Goal: Information Seeking & Learning: Learn about a topic

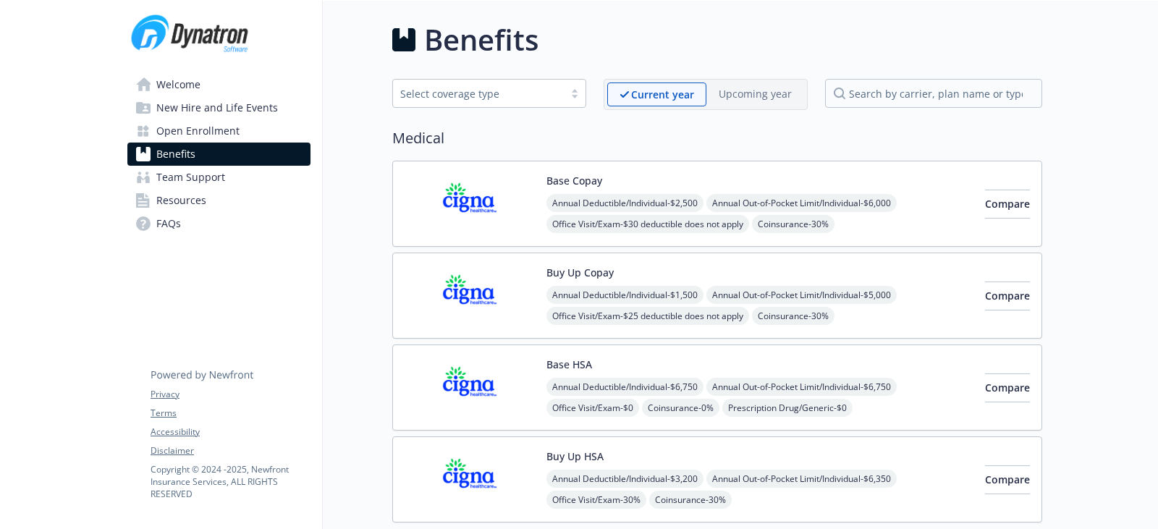
click at [529, 226] on img at bounding box center [470, 204] width 130 height 62
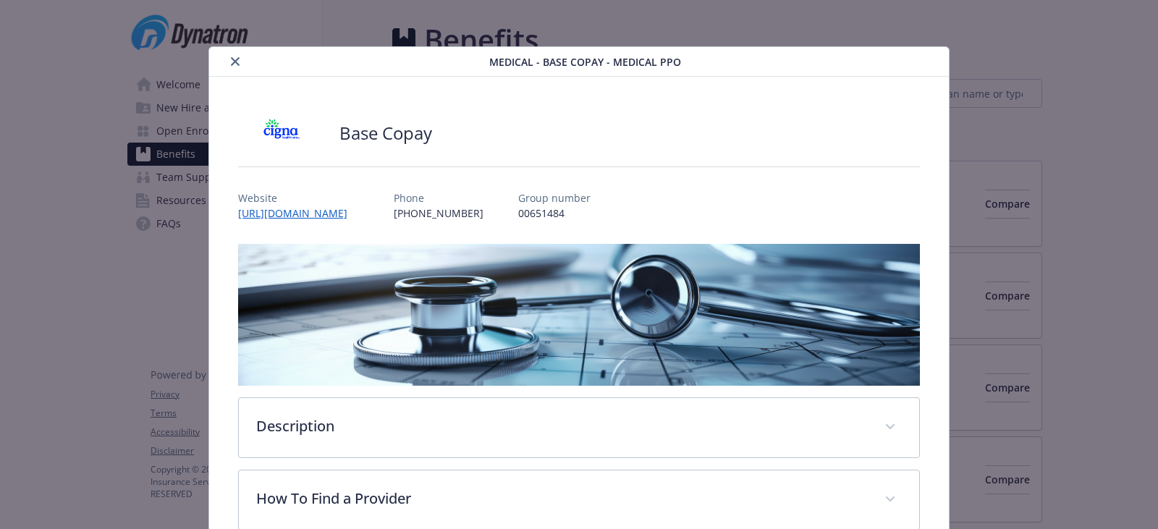
scroll to position [43, 0]
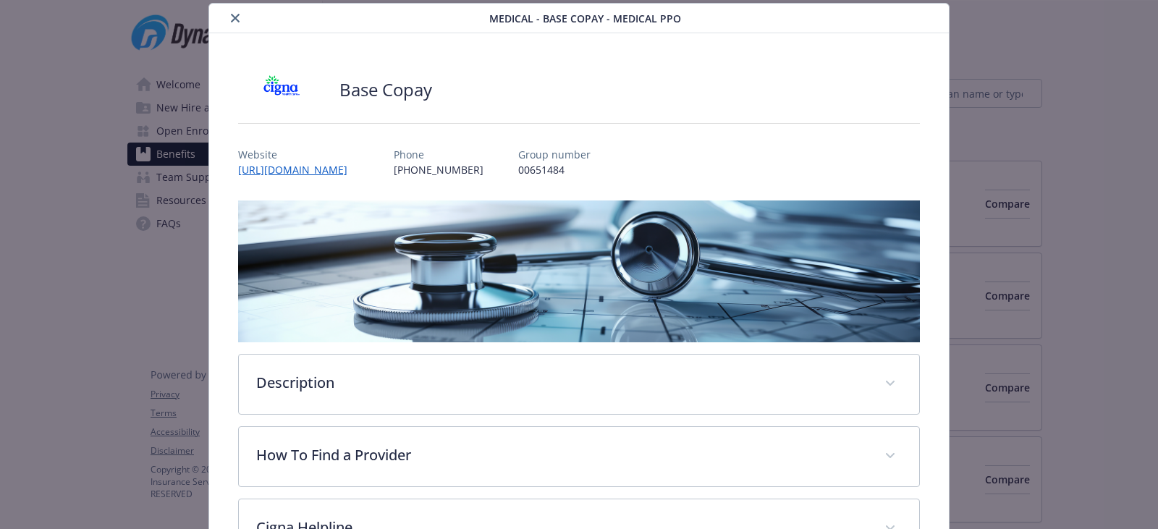
click at [233, 23] on button "close" at bounding box center [235, 17] width 17 height 17
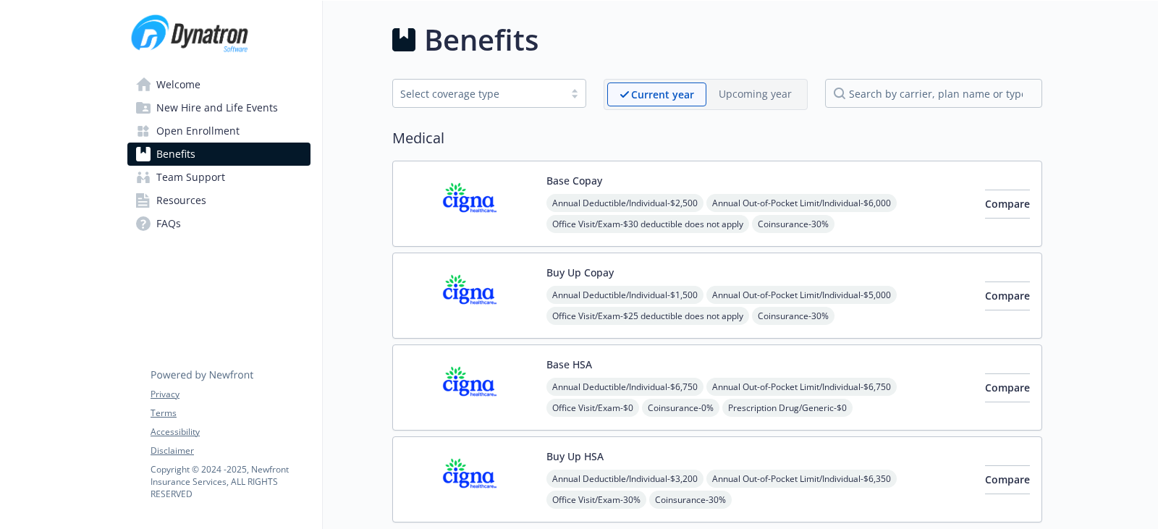
click at [518, 272] on img at bounding box center [470, 296] width 130 height 62
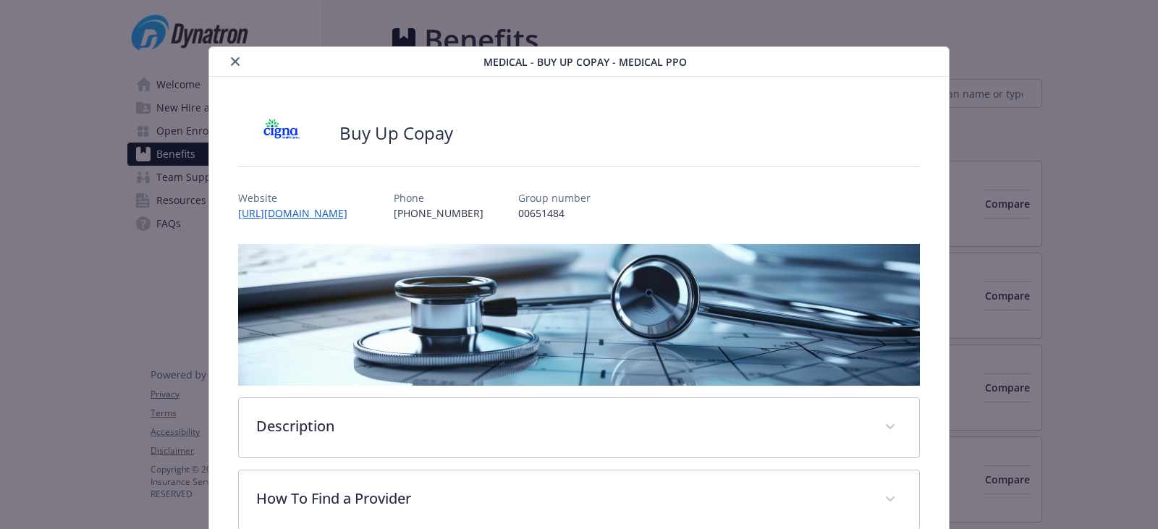
scroll to position [43, 0]
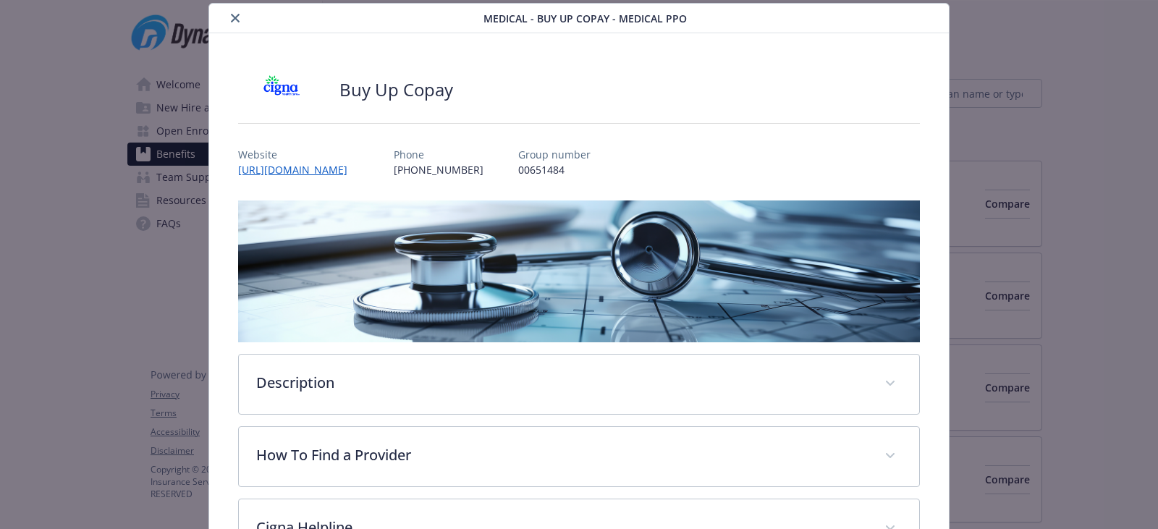
click at [238, 18] on button "close" at bounding box center [235, 17] width 17 height 17
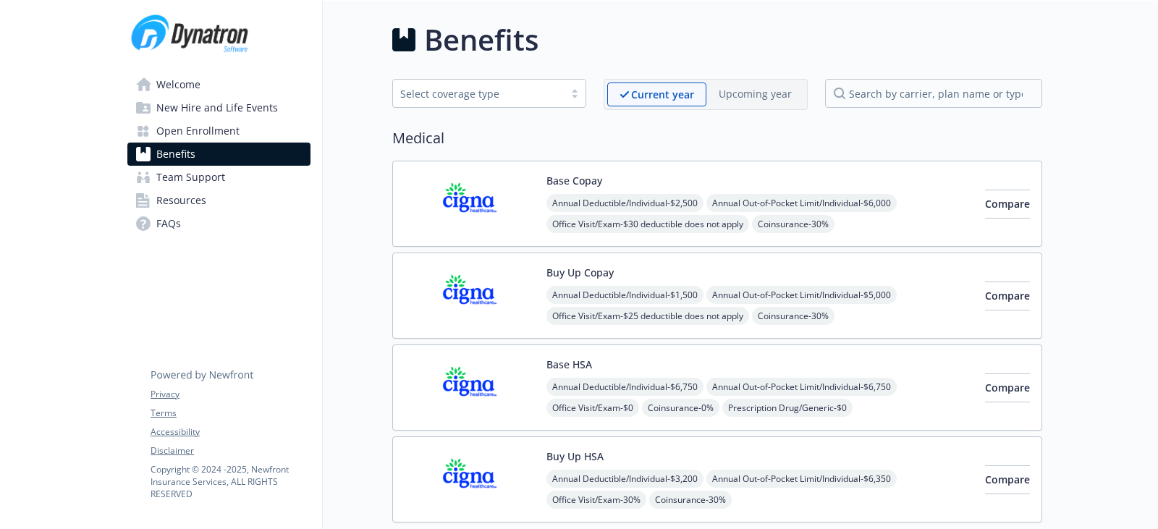
click at [518, 394] on img at bounding box center [470, 388] width 130 height 62
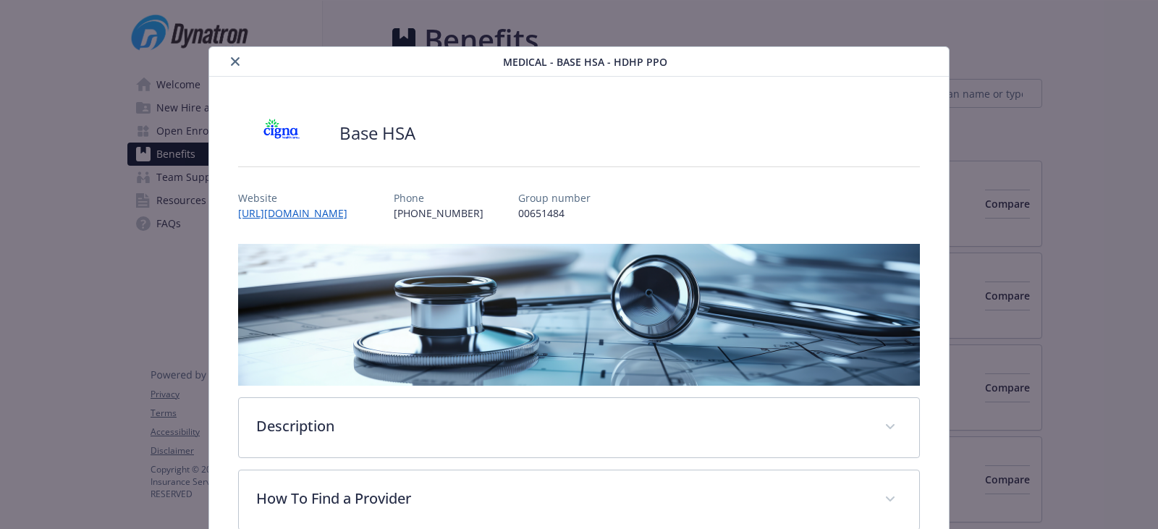
scroll to position [43, 0]
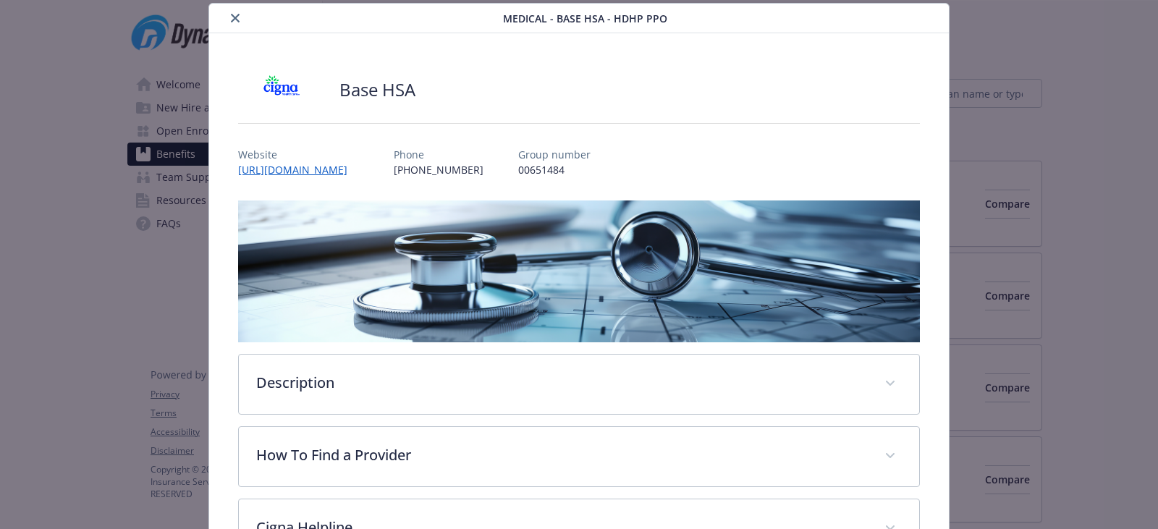
click at [238, 15] on button "close" at bounding box center [235, 17] width 17 height 17
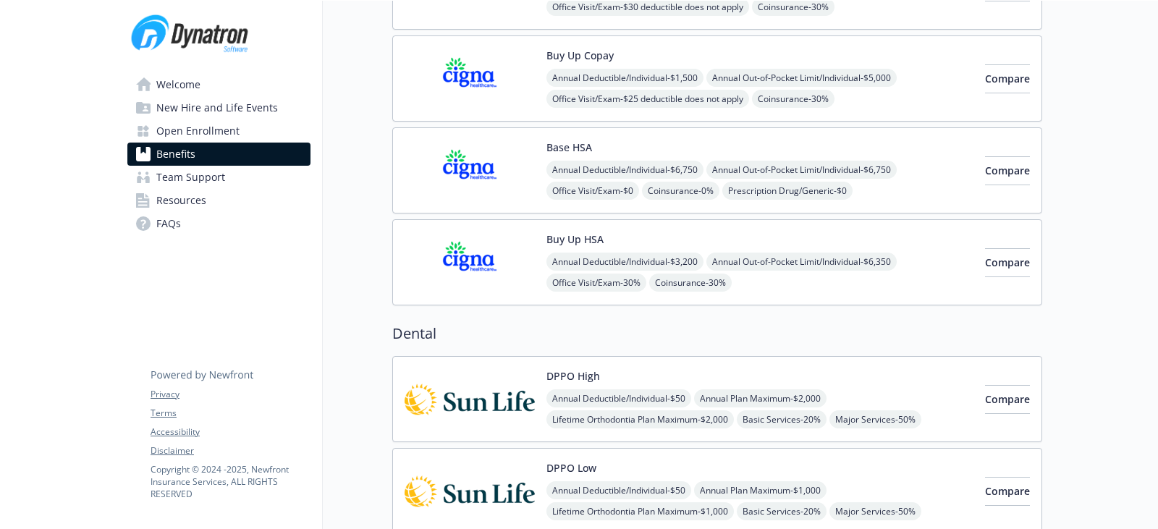
click at [520, 282] on img at bounding box center [470, 263] width 130 height 62
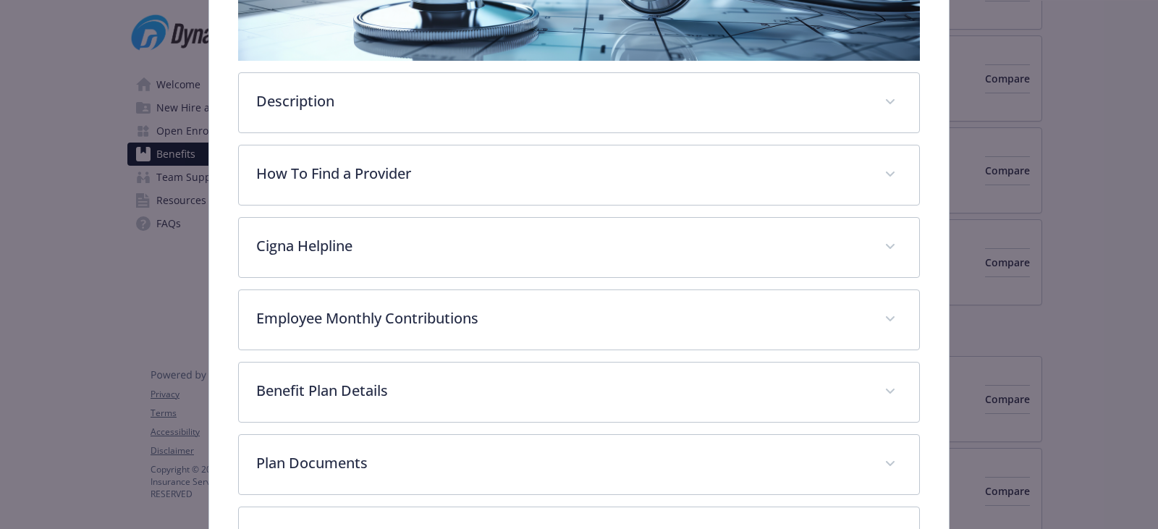
scroll to position [333, 0]
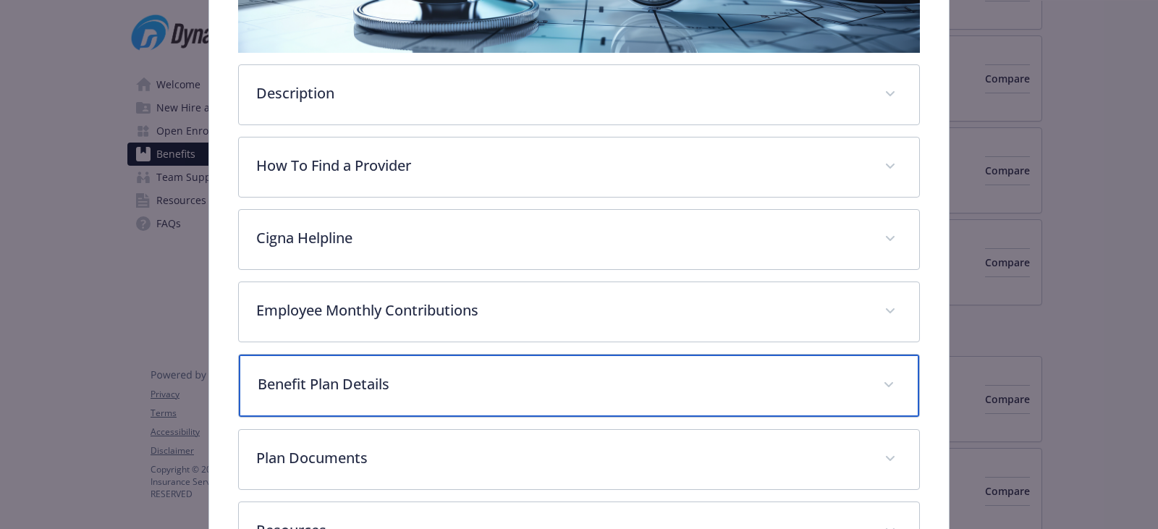
click at [333, 380] on p "Benefit Plan Details" at bounding box center [562, 384] width 608 height 22
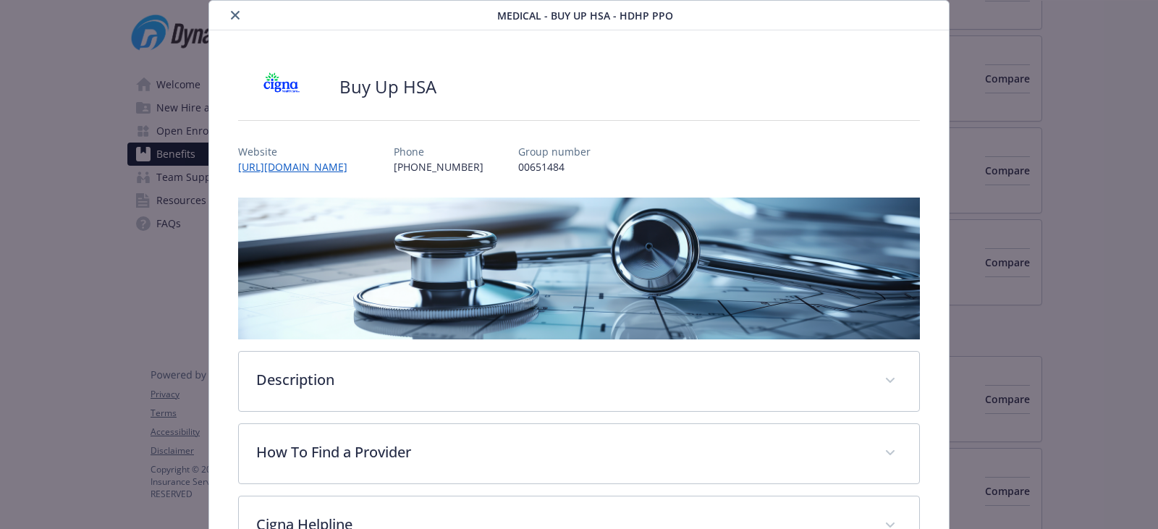
scroll to position [0, 0]
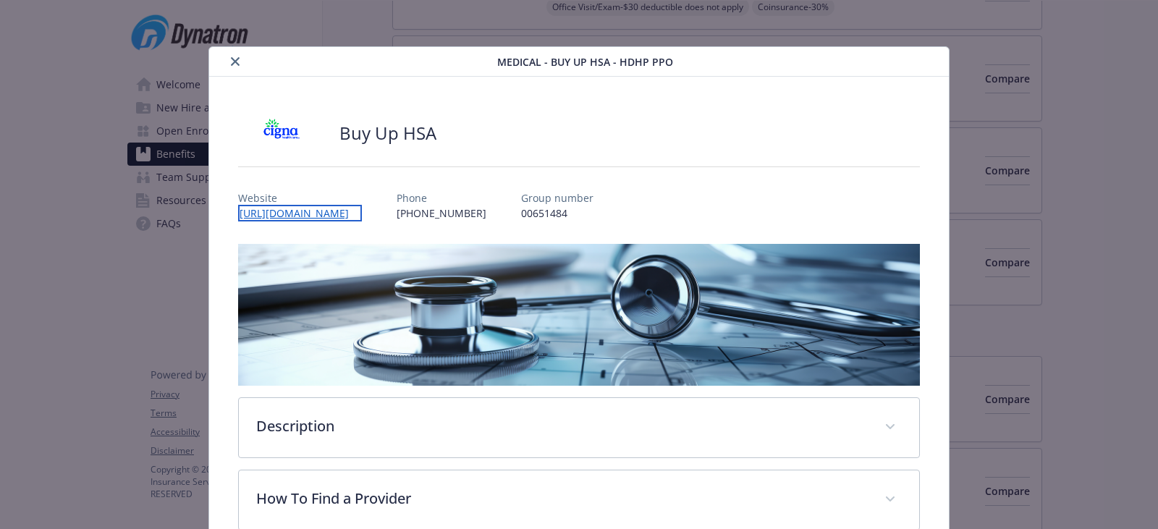
click at [287, 211] on link "[URL][DOMAIN_NAME]" at bounding box center [300, 213] width 124 height 17
click at [231, 59] on icon "close" at bounding box center [235, 61] width 9 height 9
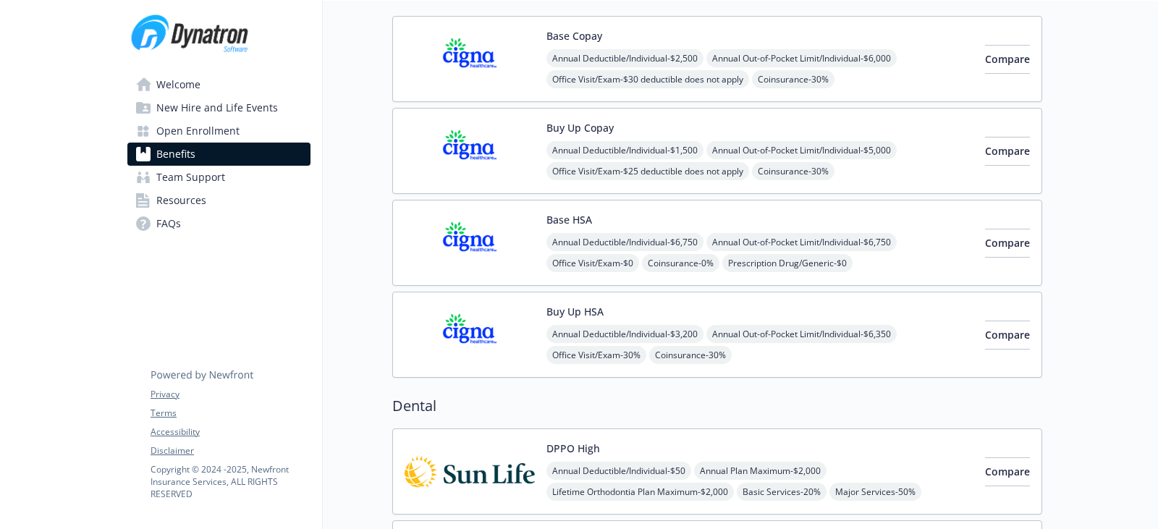
scroll to position [72, 0]
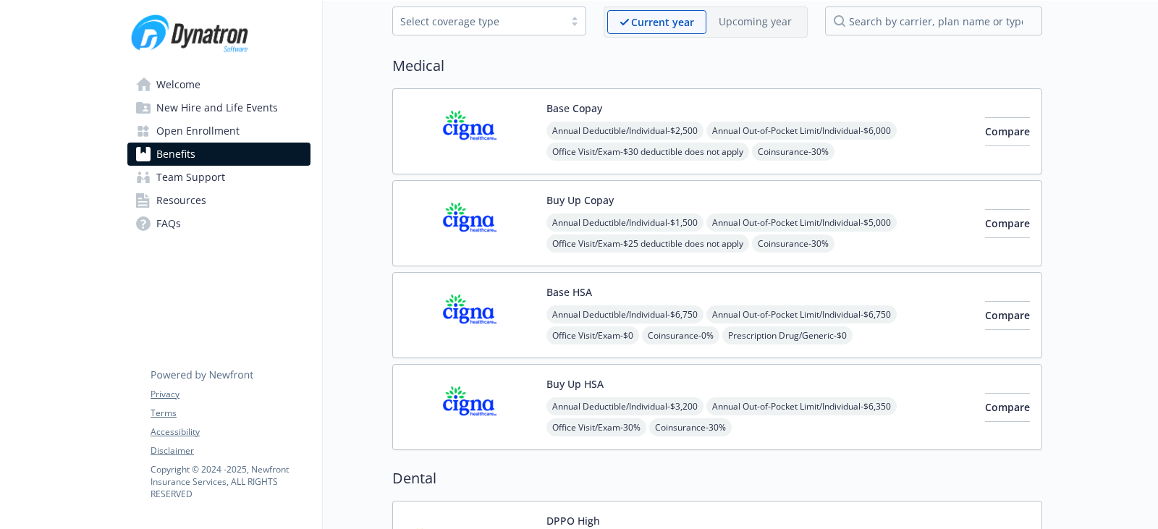
click at [518, 138] on img at bounding box center [470, 132] width 130 height 62
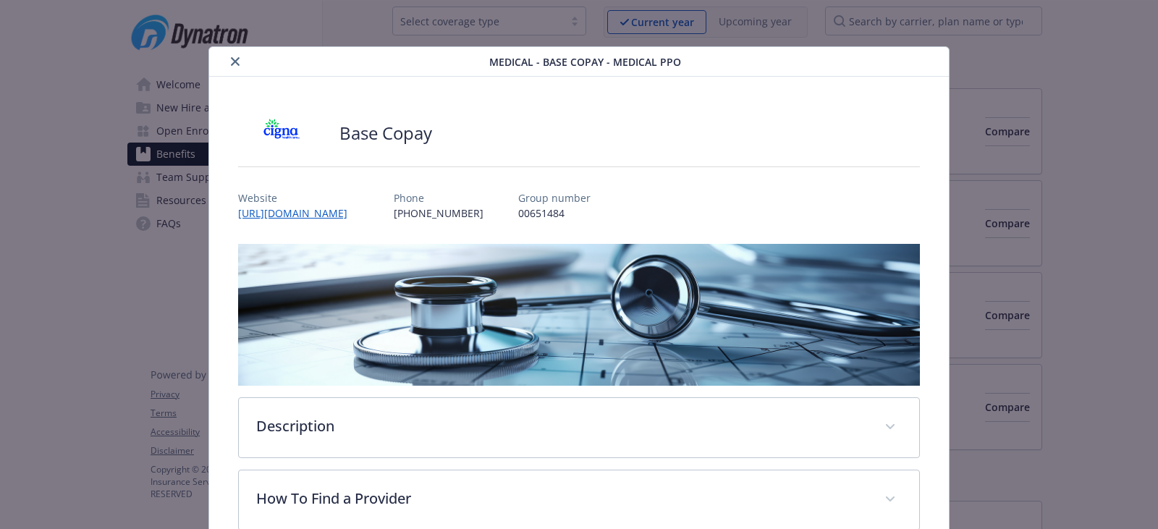
scroll to position [43, 0]
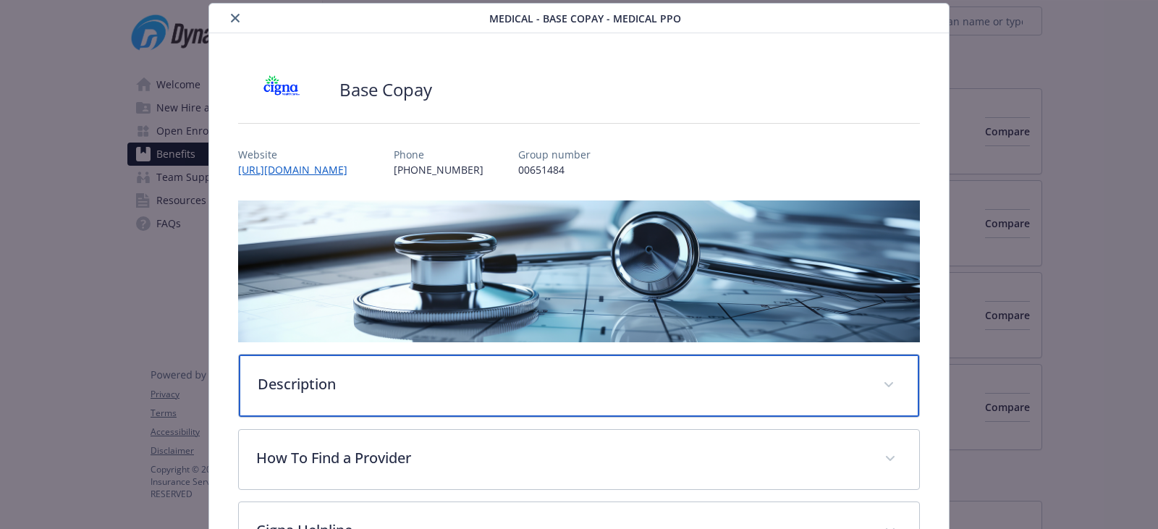
click at [433, 389] on p "Description" at bounding box center [562, 384] width 608 height 22
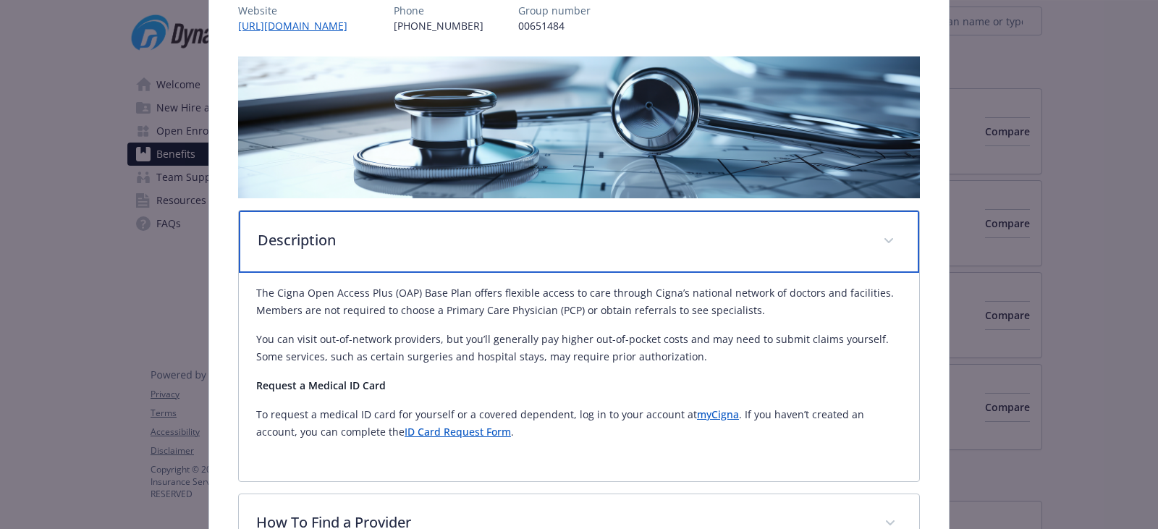
scroll to position [188, 0]
click at [468, 245] on p "Description" at bounding box center [562, 240] width 608 height 22
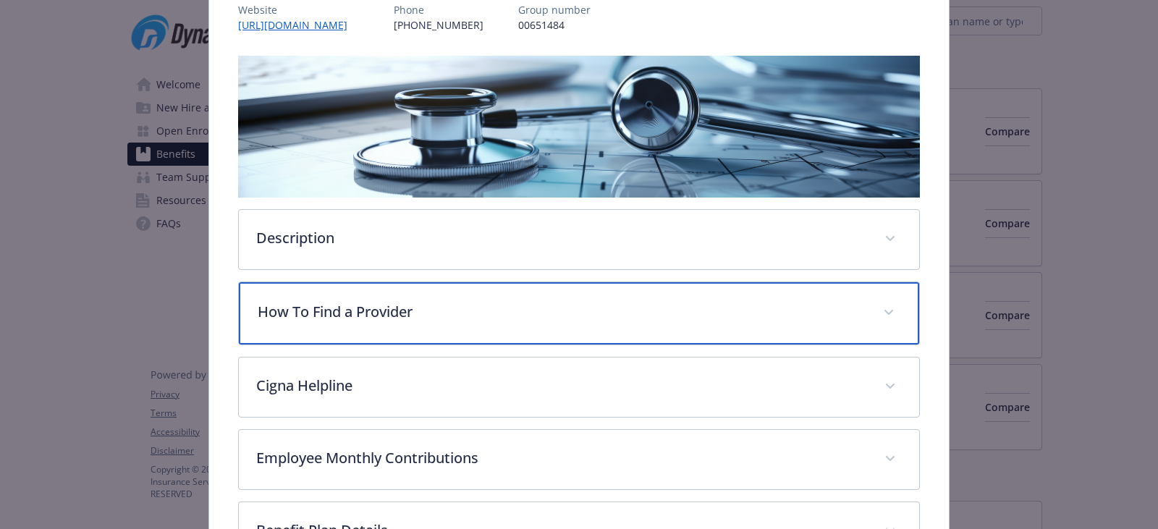
click at [480, 330] on div "How To Find a Provider" at bounding box center [579, 313] width 680 height 62
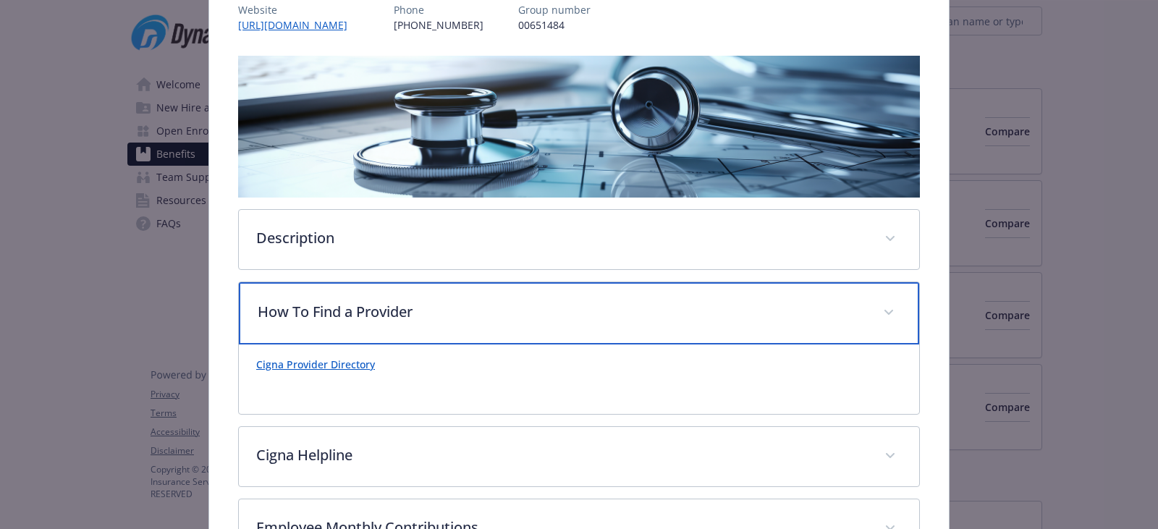
click at [480, 330] on div "How To Find a Provider" at bounding box center [579, 313] width 680 height 62
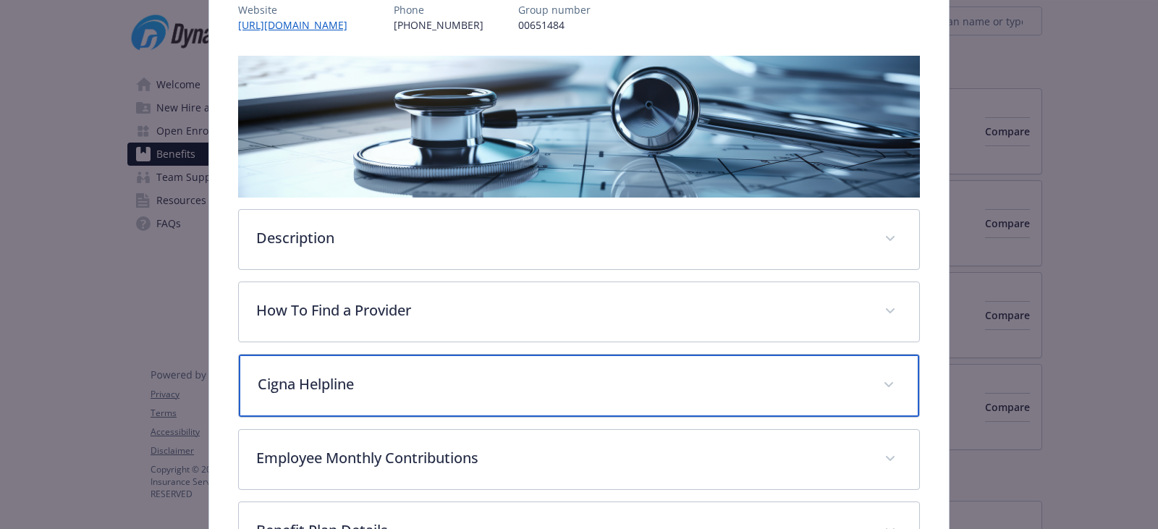
click at [460, 392] on p "Cigna Helpline" at bounding box center [562, 384] width 608 height 22
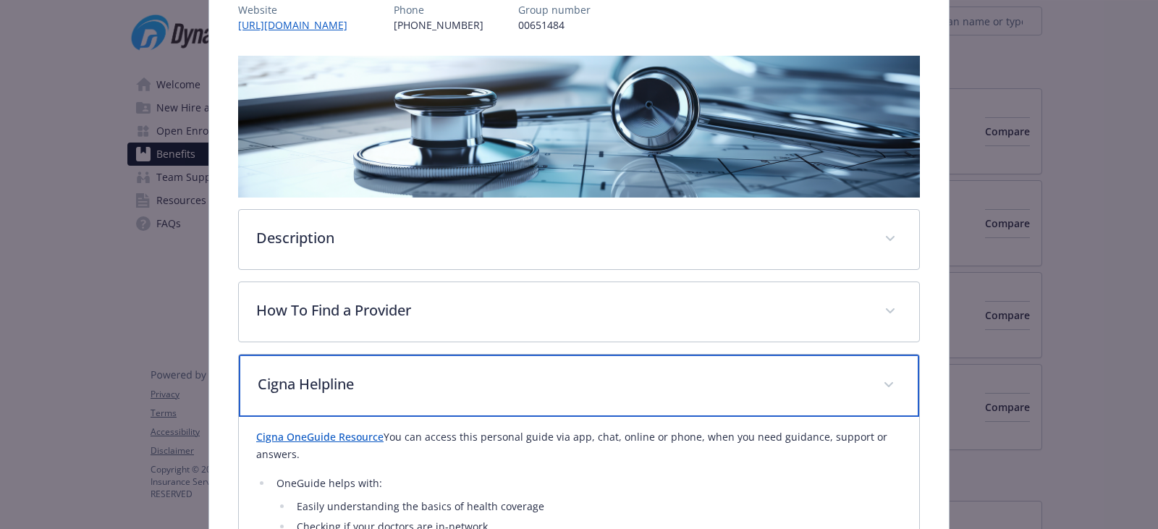
click at [460, 392] on p "Cigna Helpline" at bounding box center [562, 384] width 608 height 22
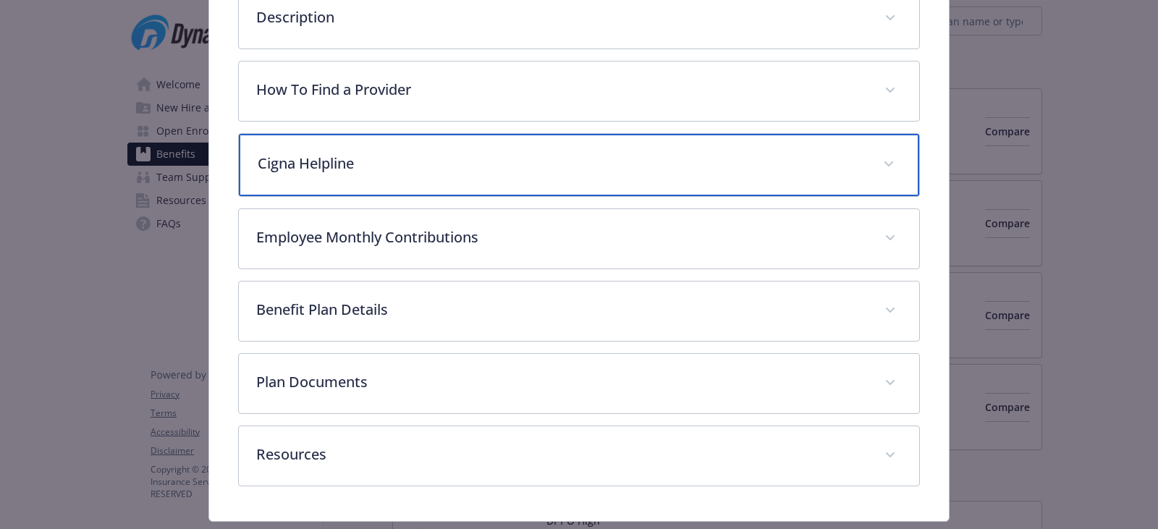
scroll to position [447, 0]
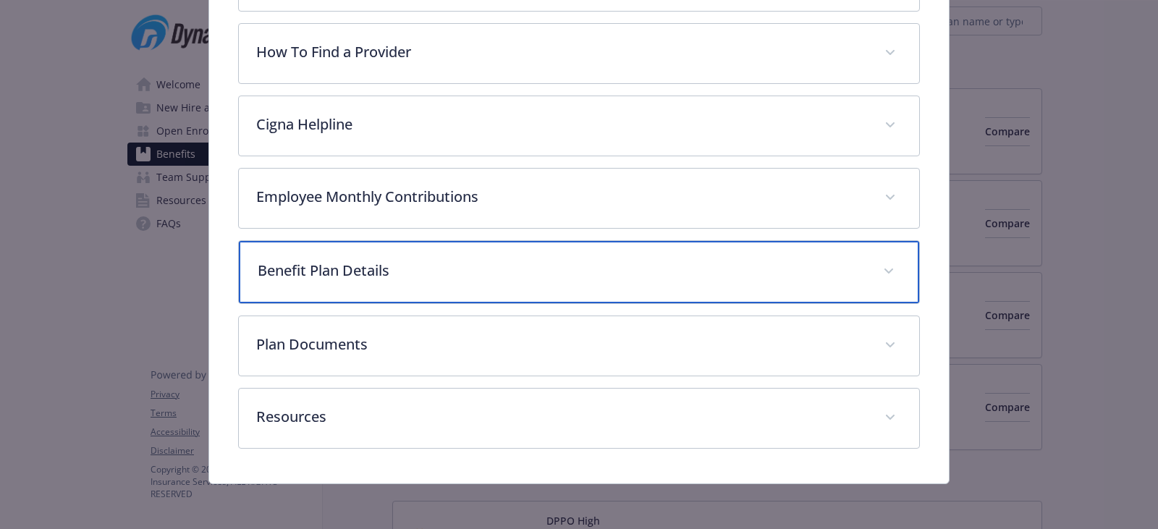
click at [426, 274] on p "Benefit Plan Details" at bounding box center [562, 271] width 608 height 22
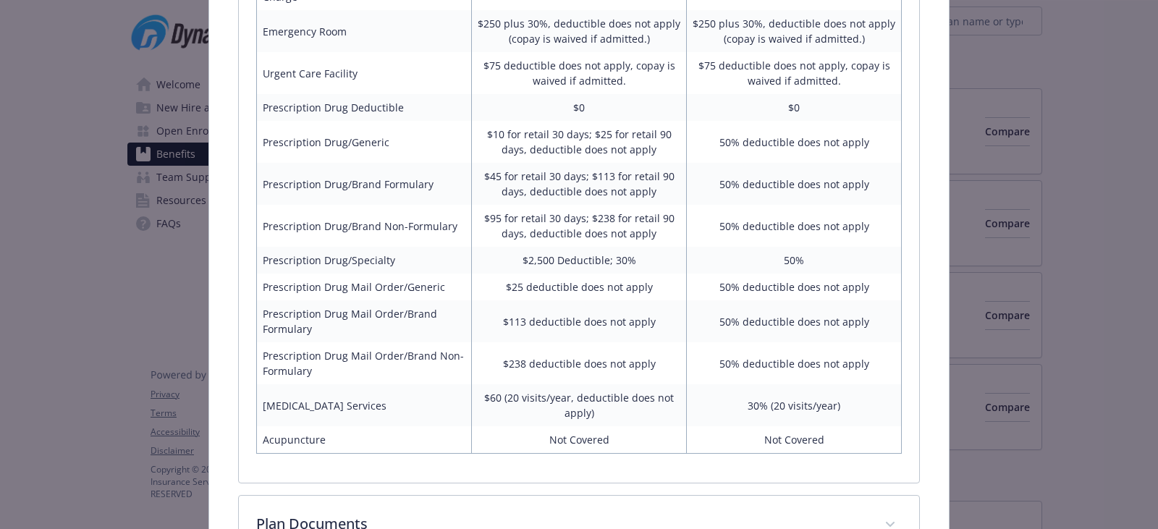
scroll to position [1243, 0]
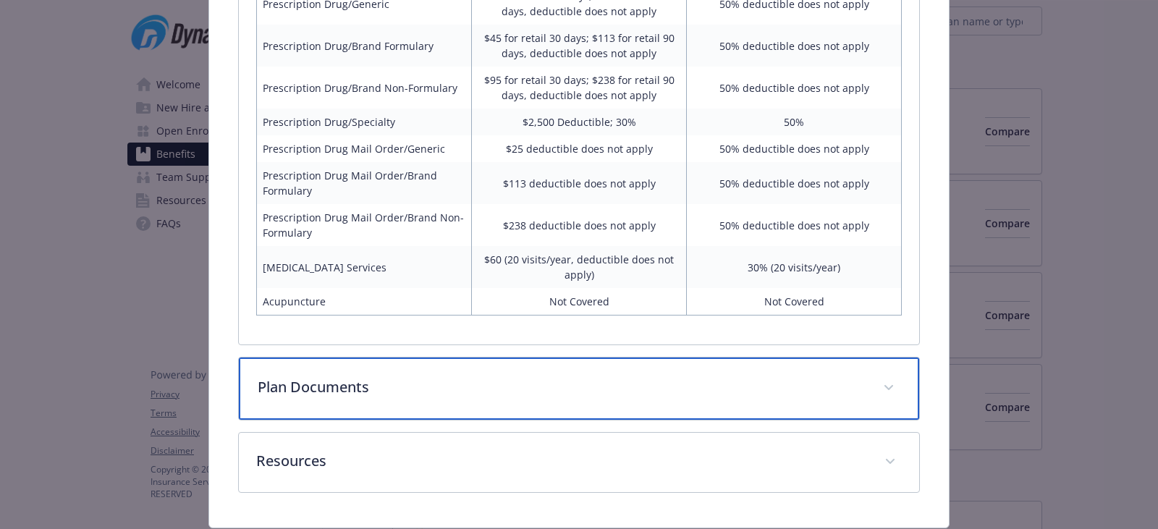
click at [469, 379] on div "Plan Documents" at bounding box center [579, 389] width 680 height 62
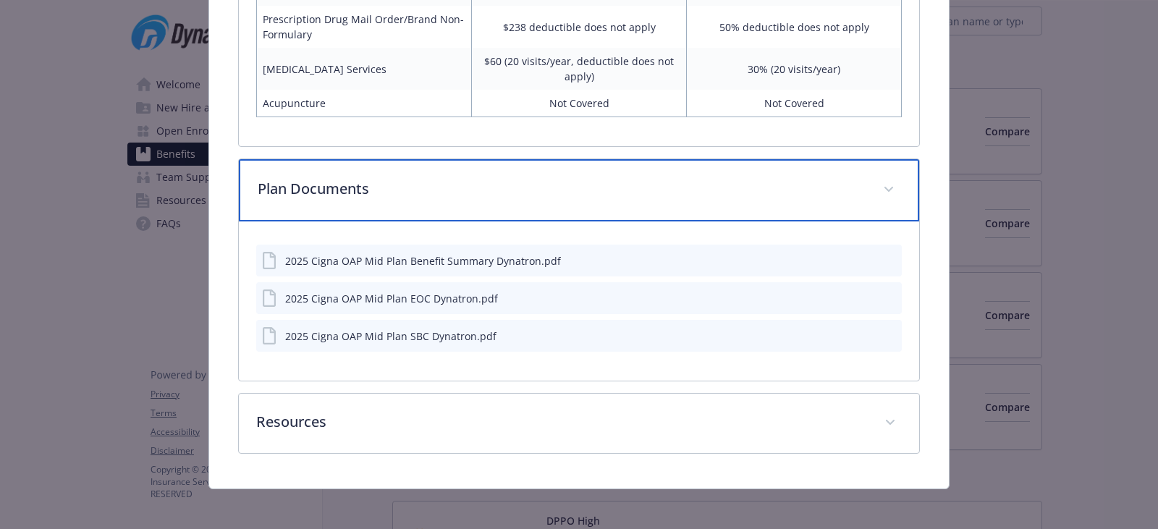
scroll to position [1443, 0]
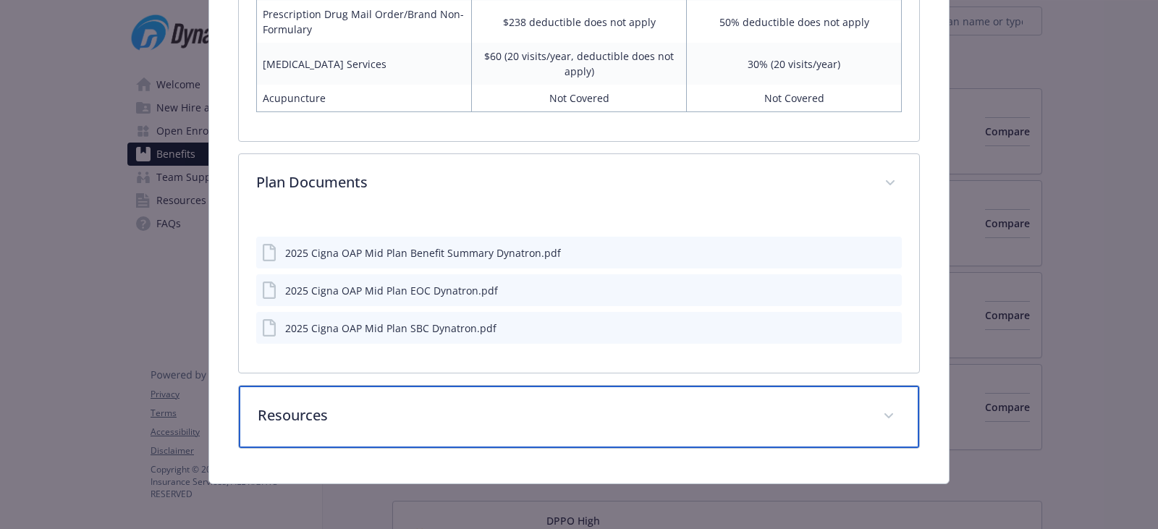
click at [468, 396] on div "Resources" at bounding box center [579, 417] width 680 height 62
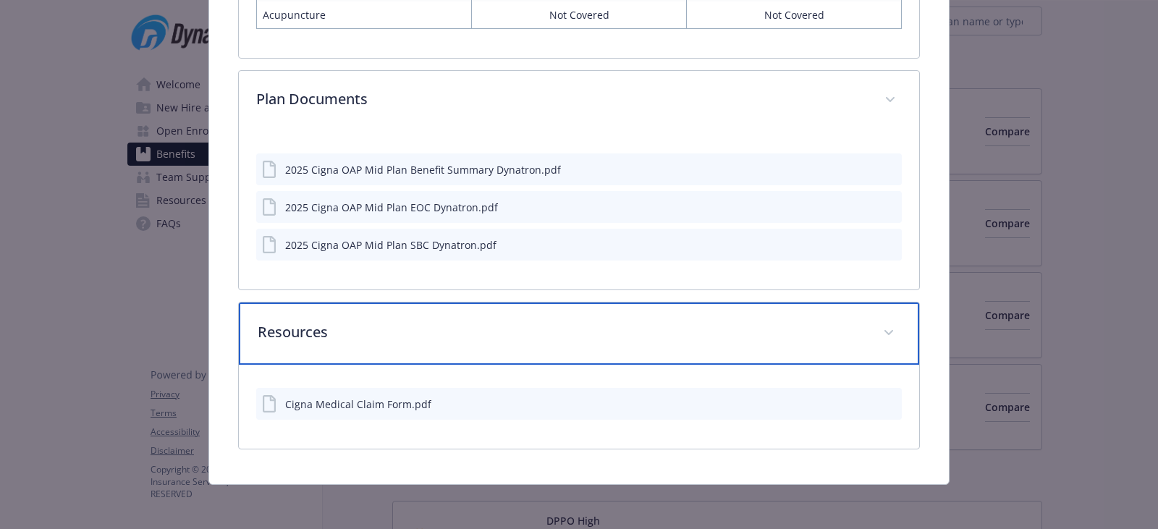
scroll to position [1527, 0]
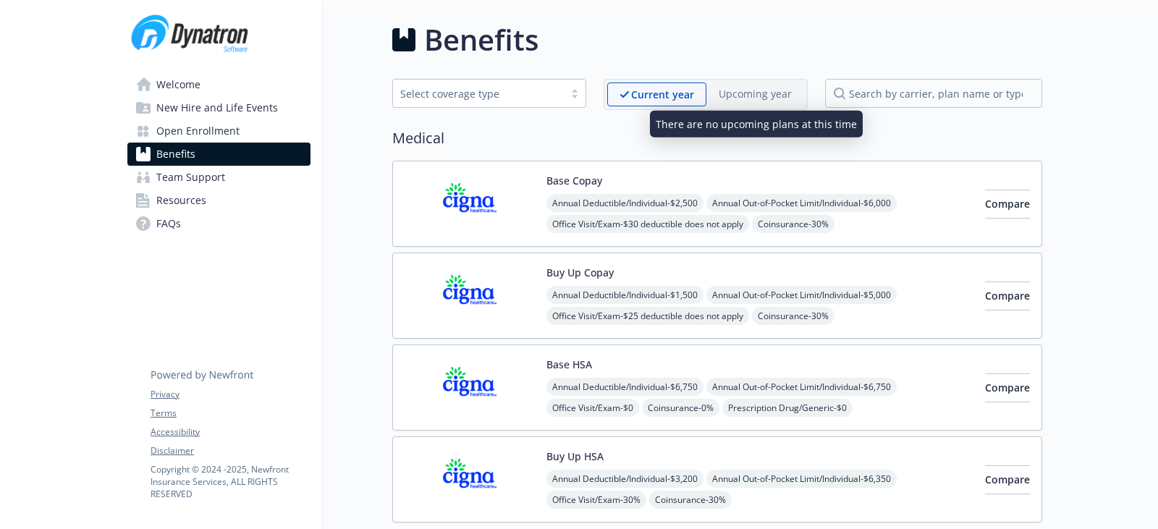
click at [754, 102] on div "Upcoming year" at bounding box center [755, 94] width 98 height 22
click at [759, 96] on p "Upcoming year" at bounding box center [755, 93] width 73 height 15
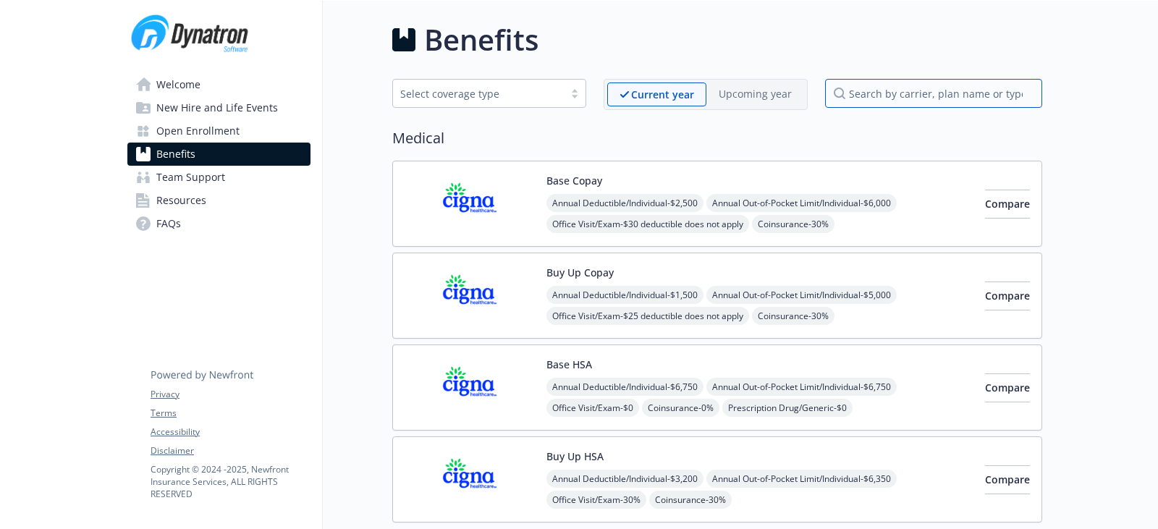
click at [916, 90] on input "search by carrier, plan name or type" at bounding box center [933, 93] width 217 height 29
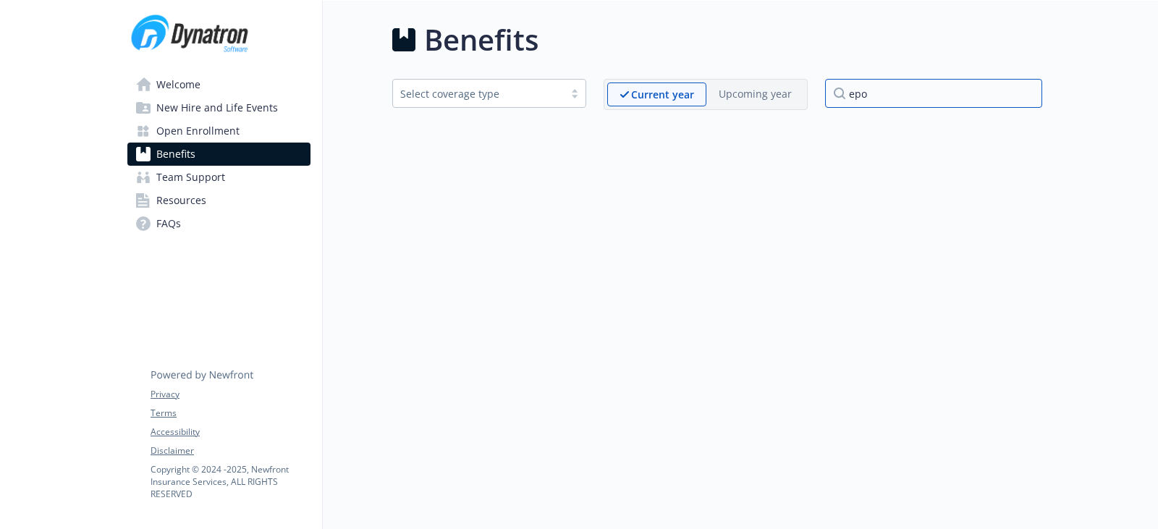
type input "epo"
click at [1030, 97] on input "epo" at bounding box center [933, 93] width 217 height 29
click at [1026, 98] on input "epo" at bounding box center [933, 93] width 217 height 29
click at [1027, 90] on input "epo" at bounding box center [933, 93] width 217 height 29
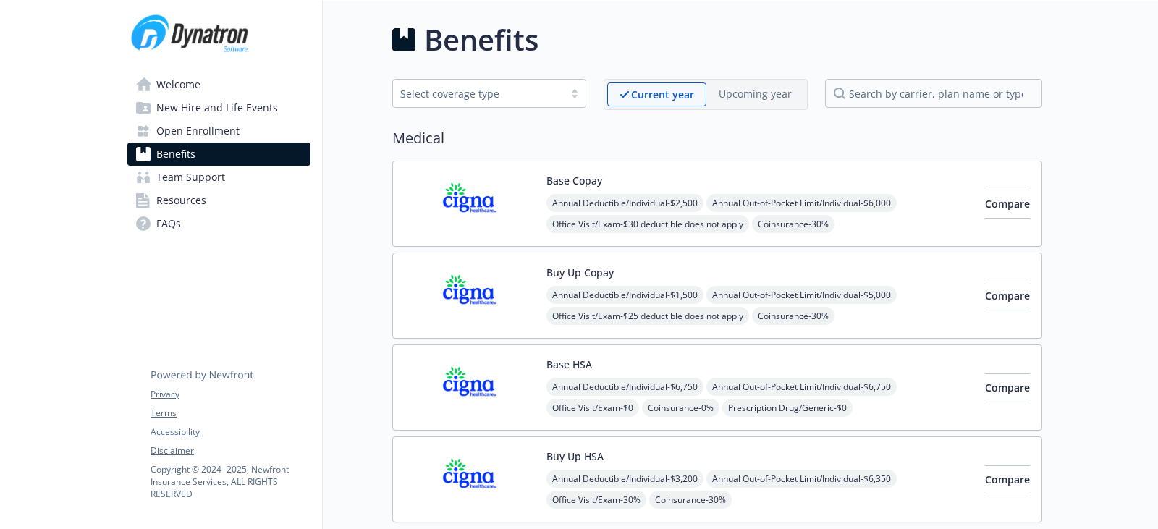
click at [515, 298] on img at bounding box center [470, 296] width 130 height 62
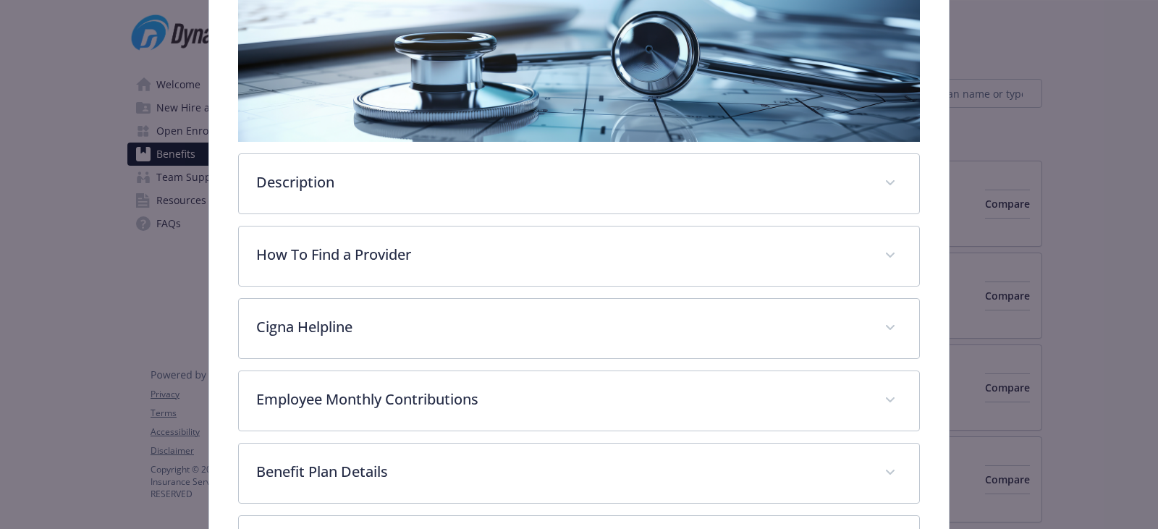
scroll to position [261, 0]
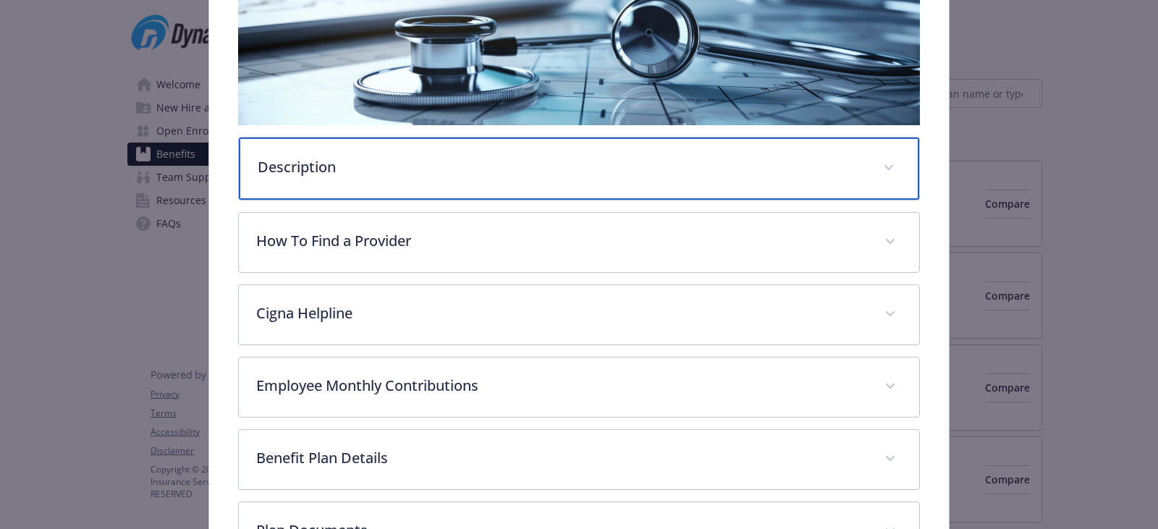
click at [371, 177] on div "Description" at bounding box center [579, 169] width 680 height 62
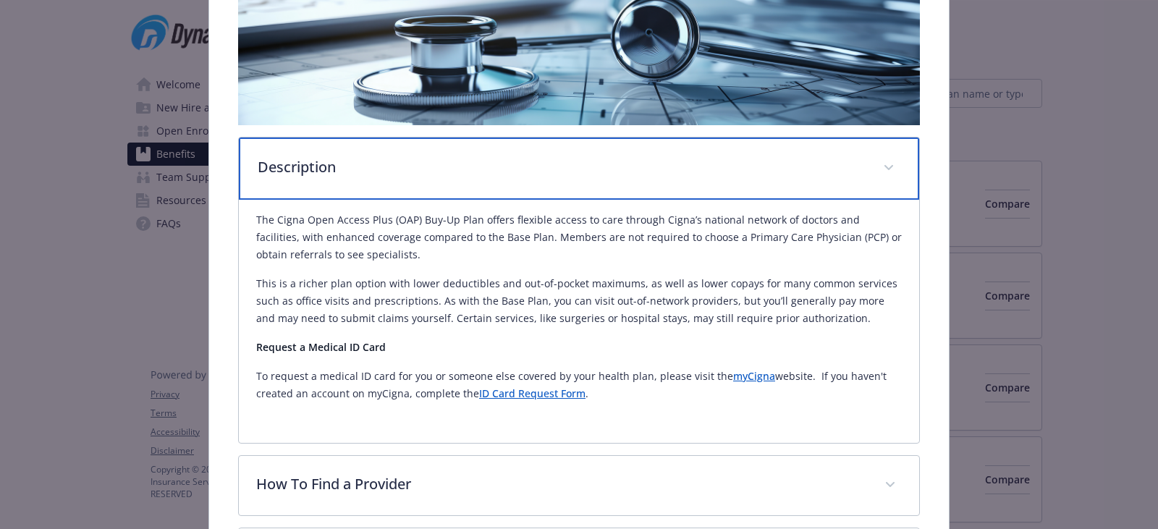
click at [378, 195] on div "Description" at bounding box center [579, 169] width 680 height 62
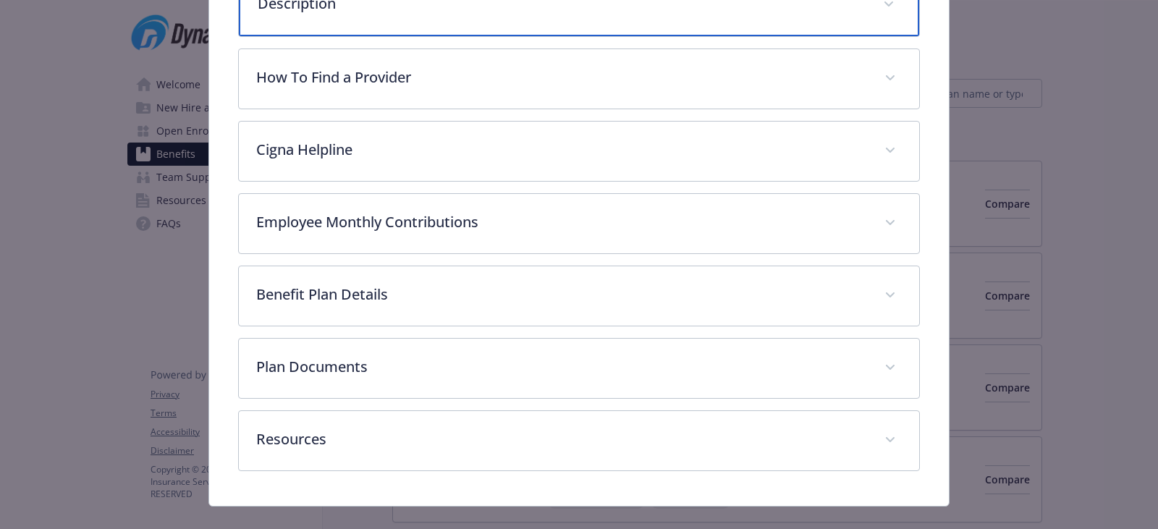
scroll to position [447, 0]
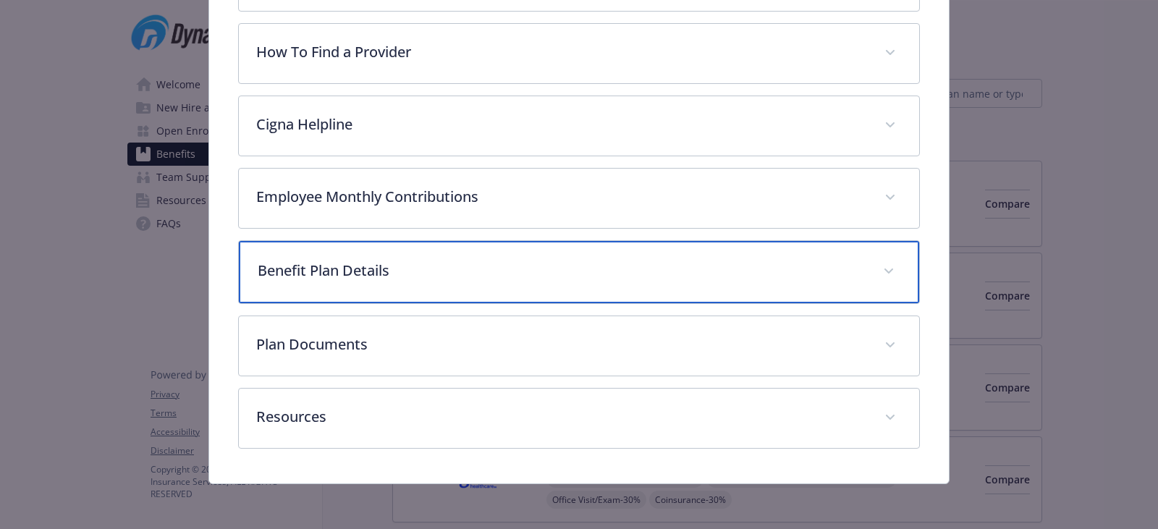
click at [393, 282] on div "Benefit Plan Details" at bounding box center [579, 272] width 680 height 62
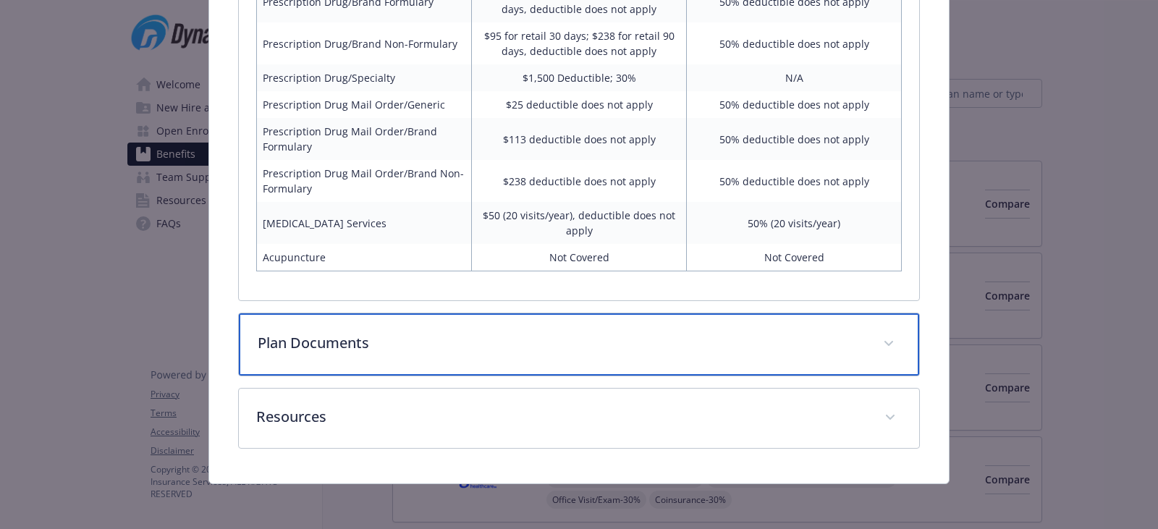
scroll to position [1281, 0]
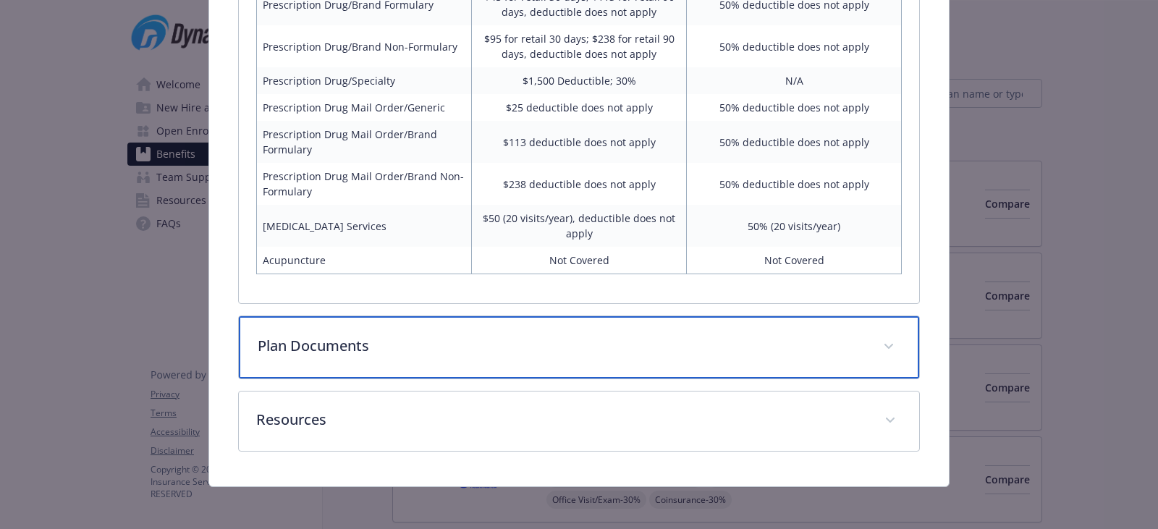
click at [408, 351] on p "Plan Documents" at bounding box center [562, 346] width 608 height 22
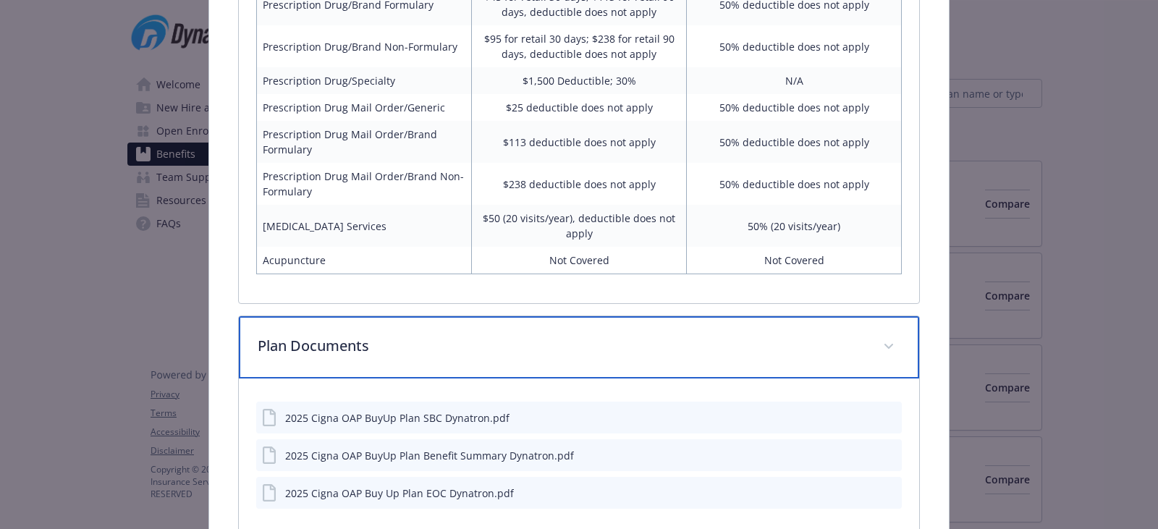
scroll to position [1443, 0]
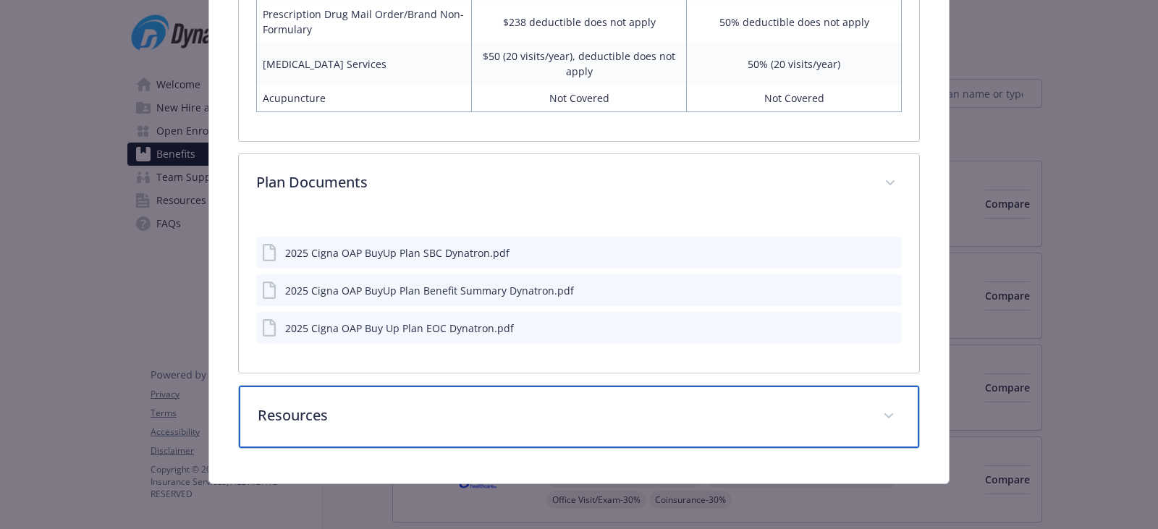
click at [441, 436] on div "Resources" at bounding box center [579, 417] width 680 height 62
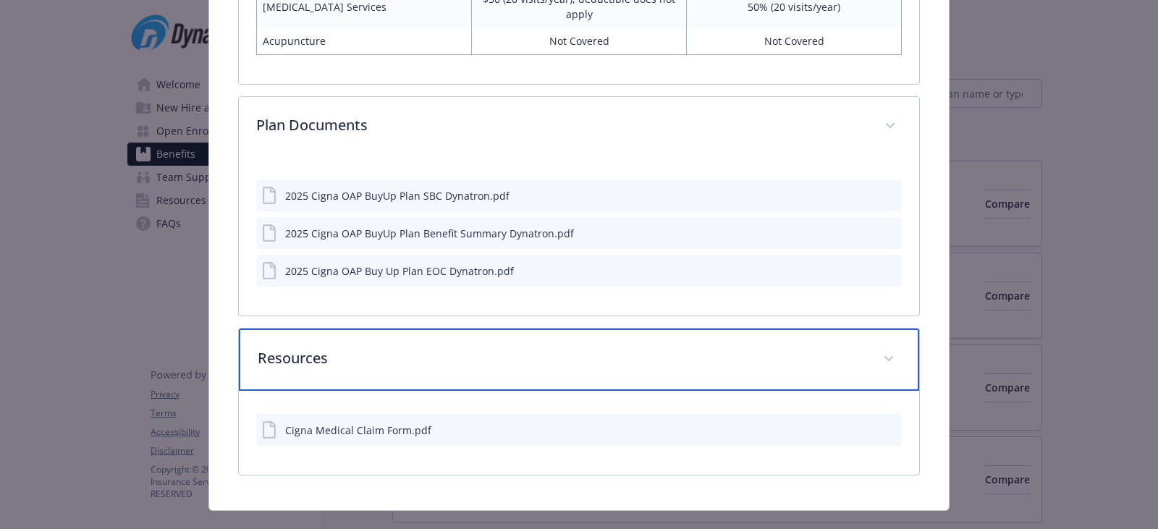
scroll to position [1527, 0]
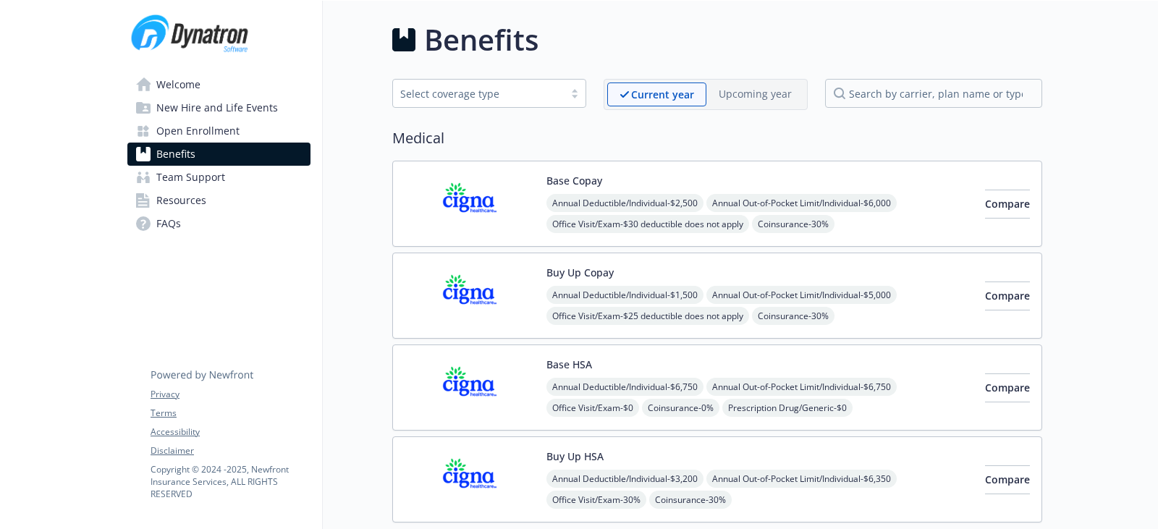
click at [473, 381] on img at bounding box center [470, 388] width 130 height 62
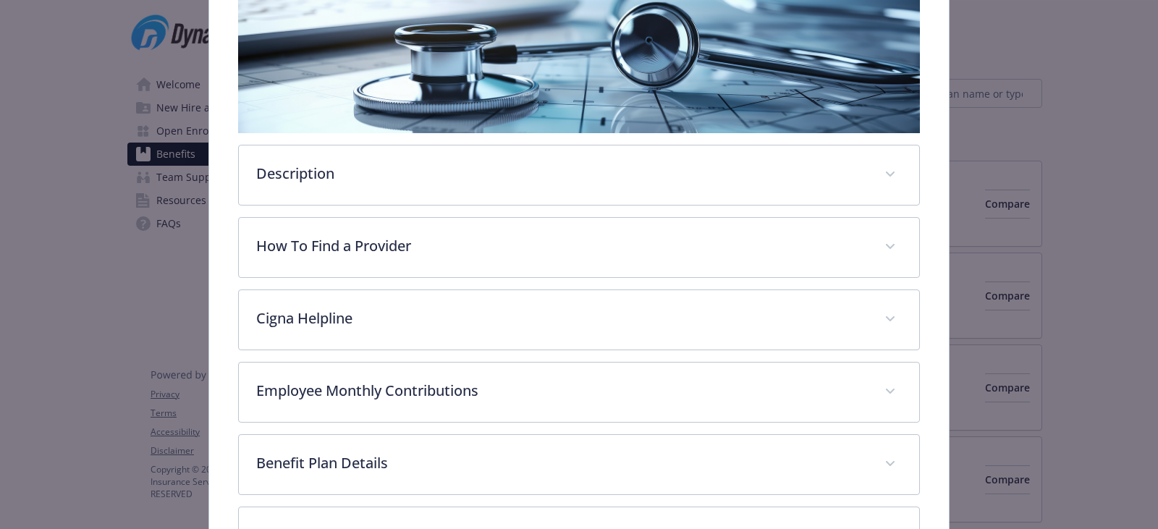
scroll to position [261, 0]
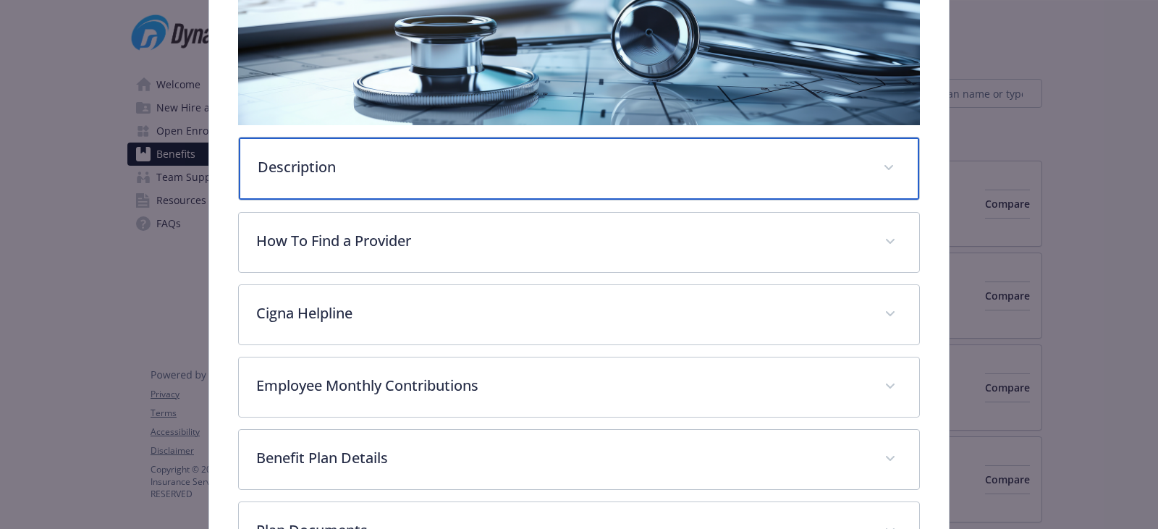
click at [406, 185] on div "Description" at bounding box center [579, 169] width 680 height 62
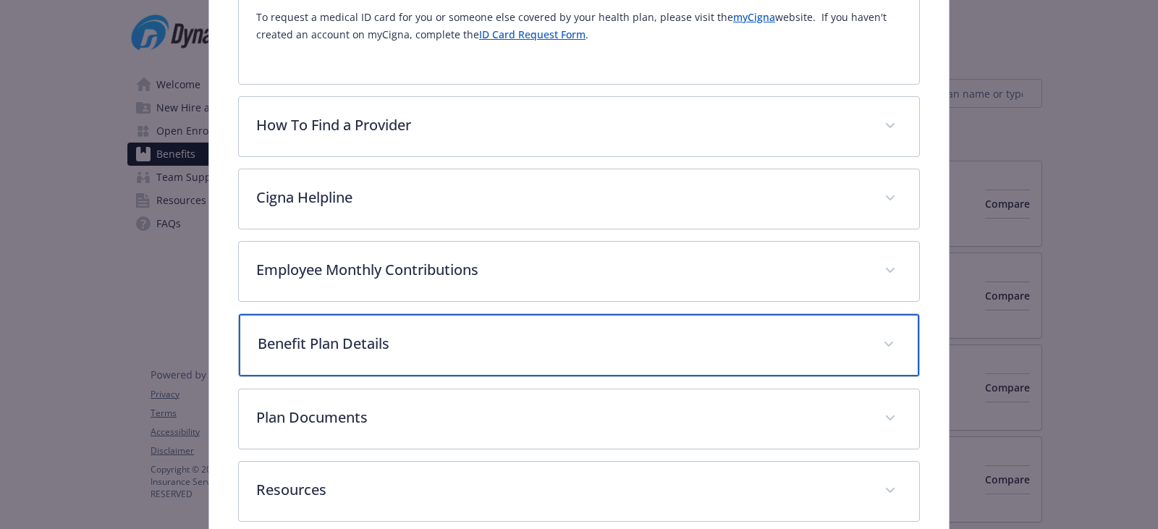
click at [485, 347] on div "Benefit Plan Details" at bounding box center [579, 345] width 680 height 62
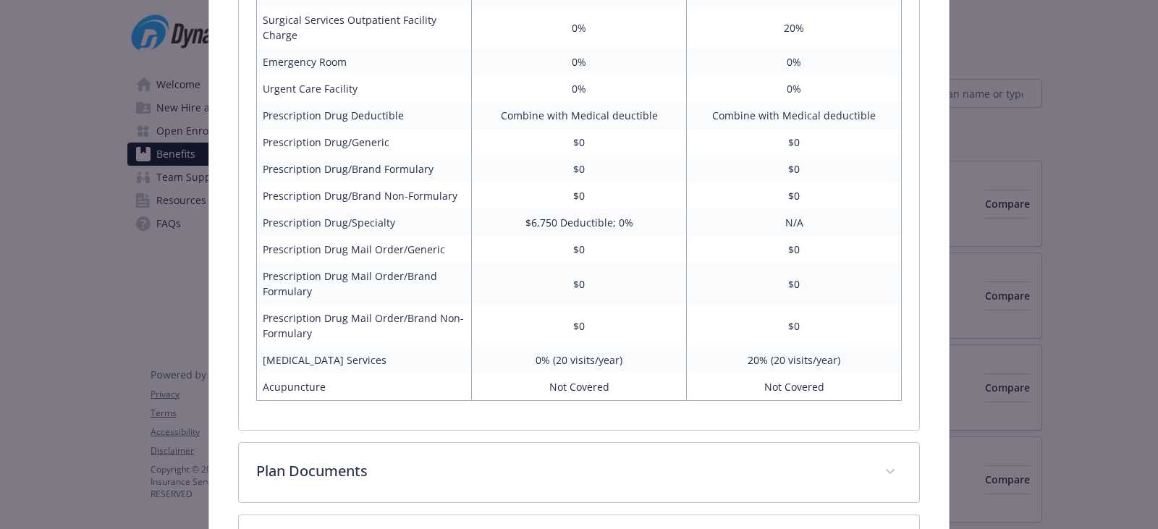
scroll to position [1416, 0]
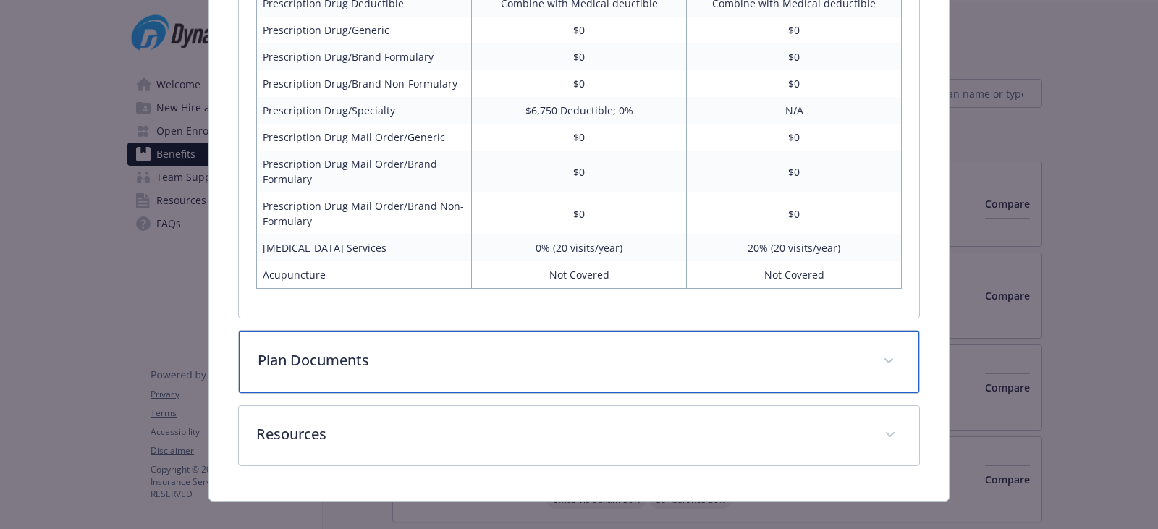
click at [492, 350] on p "Plan Documents" at bounding box center [562, 361] width 608 height 22
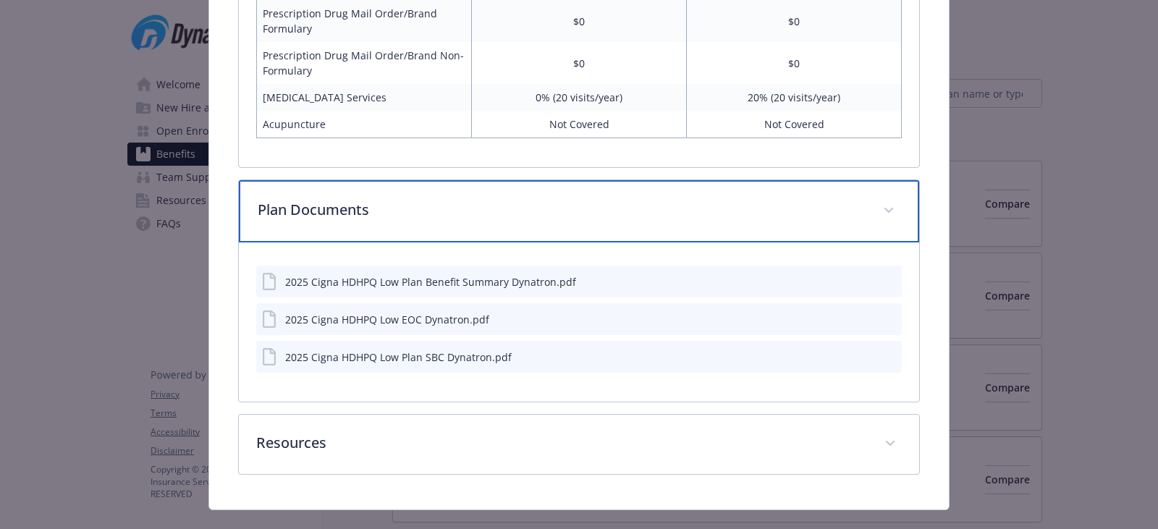
scroll to position [1684, 0]
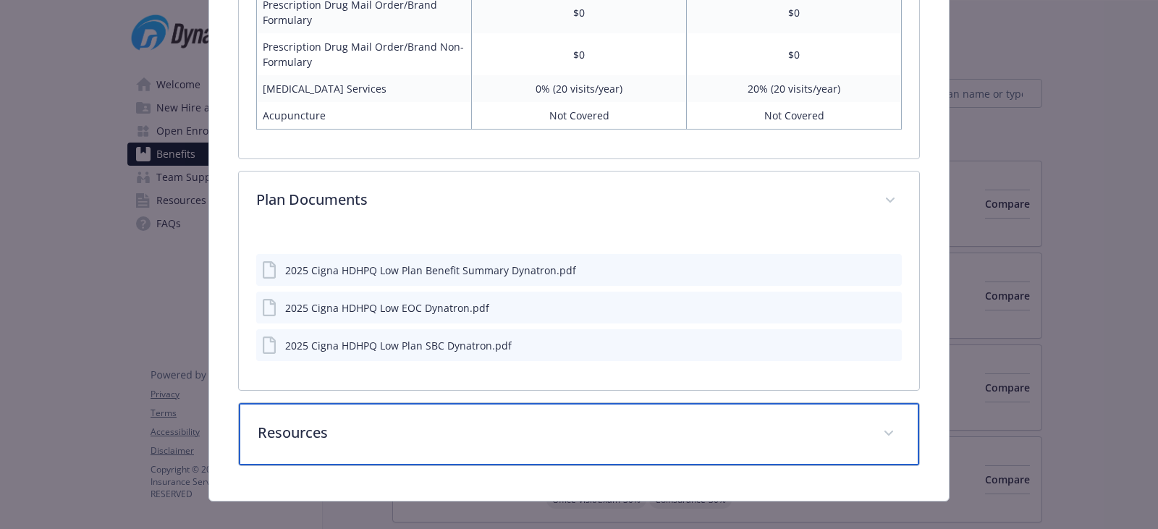
click at [483, 422] on p "Resources" at bounding box center [562, 433] width 608 height 22
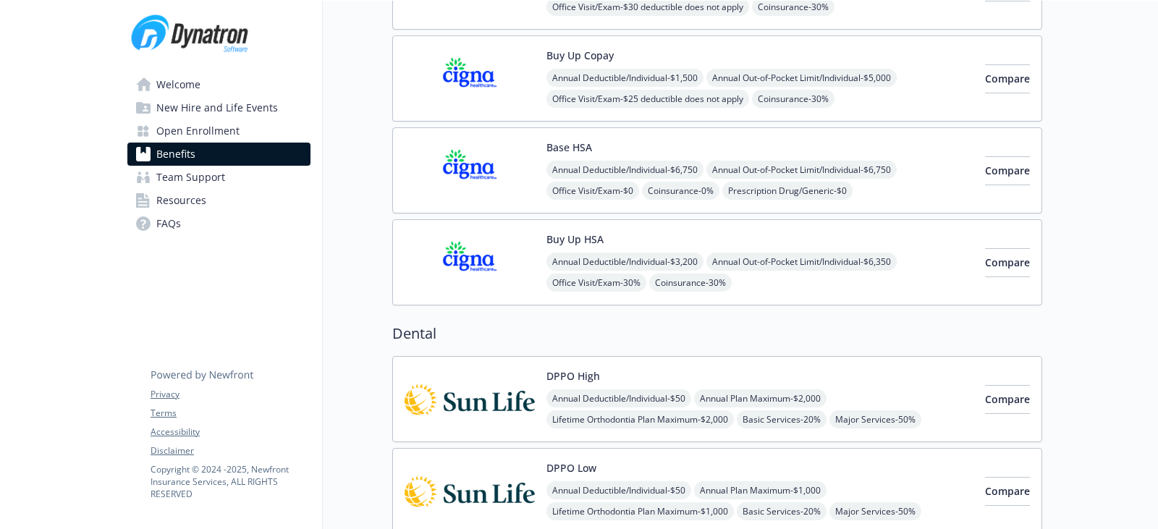
click at [439, 263] on img at bounding box center [470, 263] width 130 height 62
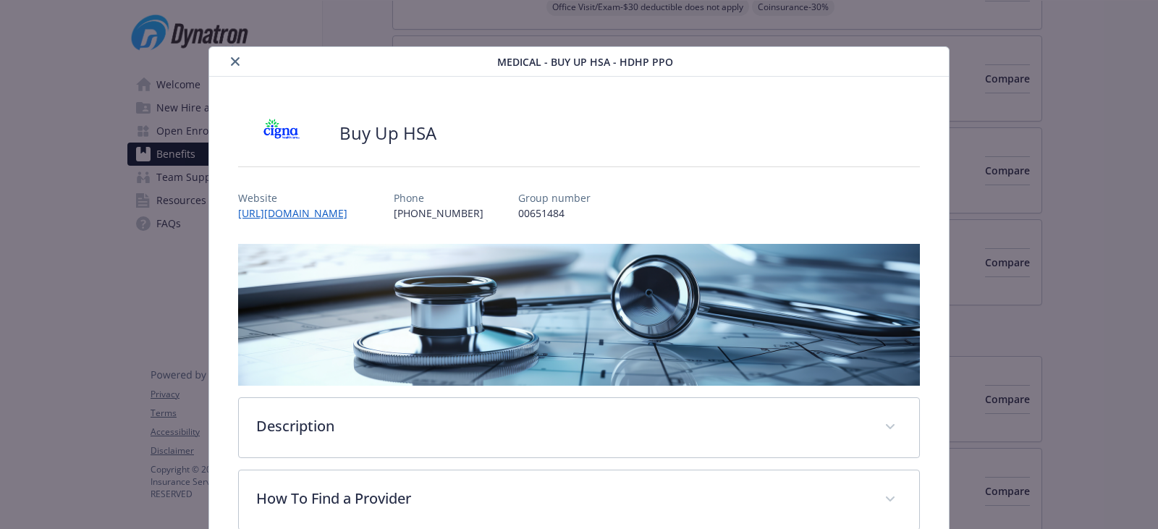
scroll to position [43, 0]
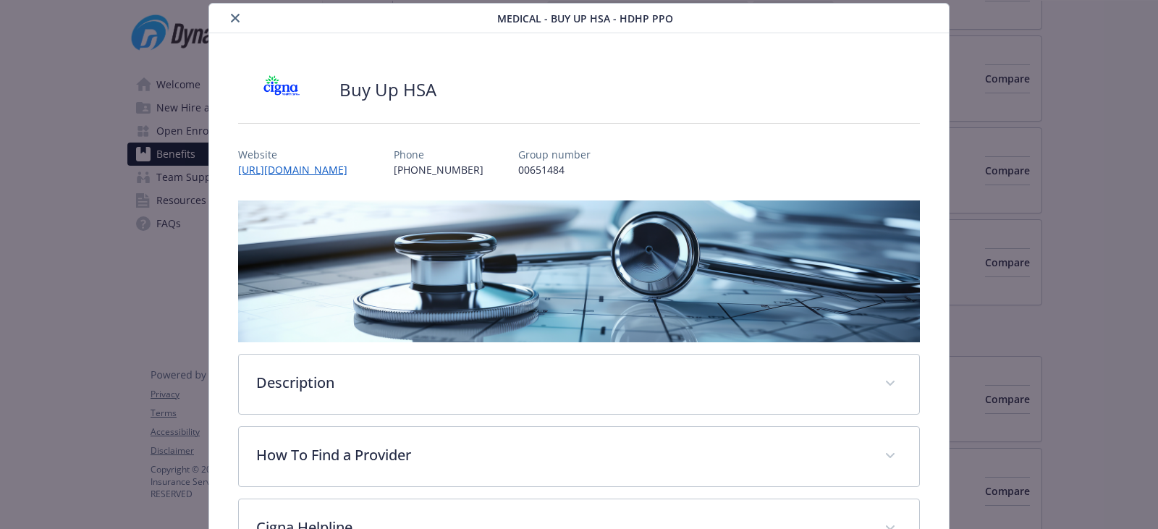
click at [415, 417] on div "Description The Cigna HDHP Buy-Up Plan is a high-deductible health plan (HDHP),…" at bounding box center [579, 525] width 682 height 649
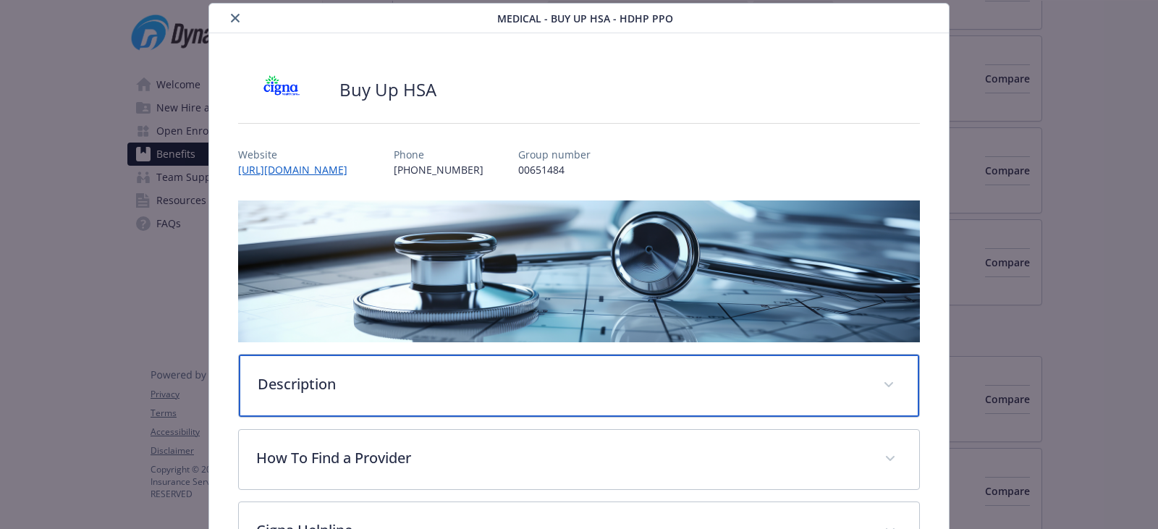
click at [415, 404] on div "Description" at bounding box center [579, 386] width 680 height 62
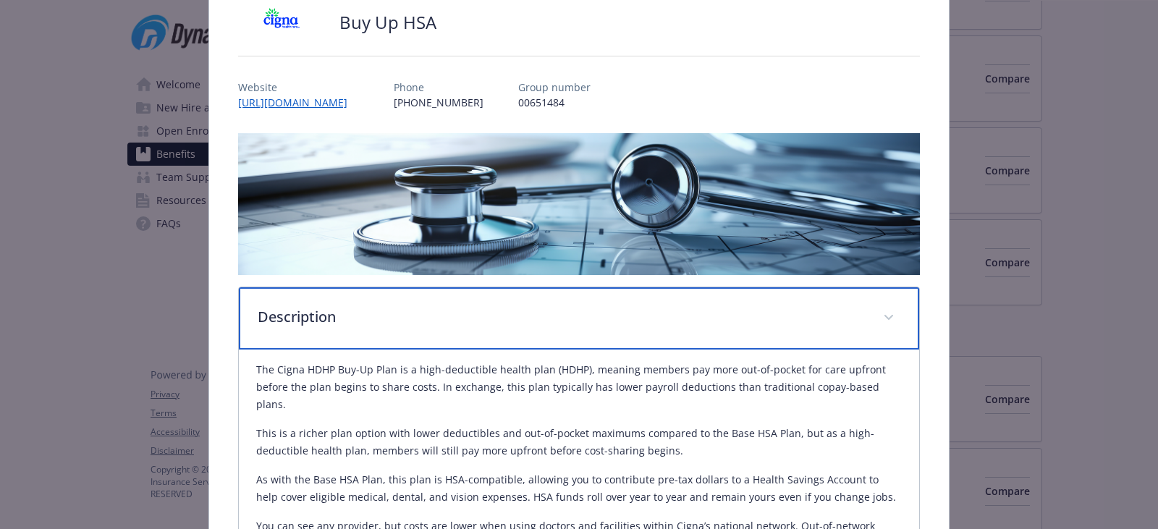
scroll to position [405, 0]
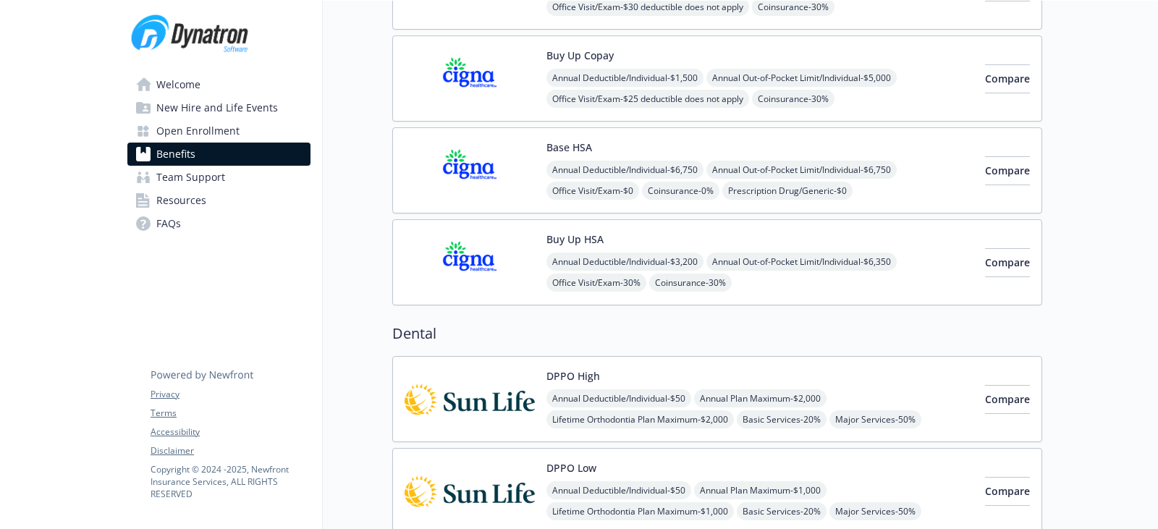
click at [511, 115] on div "Buy Up Copay Annual Deductible/Individual - $1,500 Annual Out-of-Pocket Limit/I…" at bounding box center [717, 78] width 650 height 86
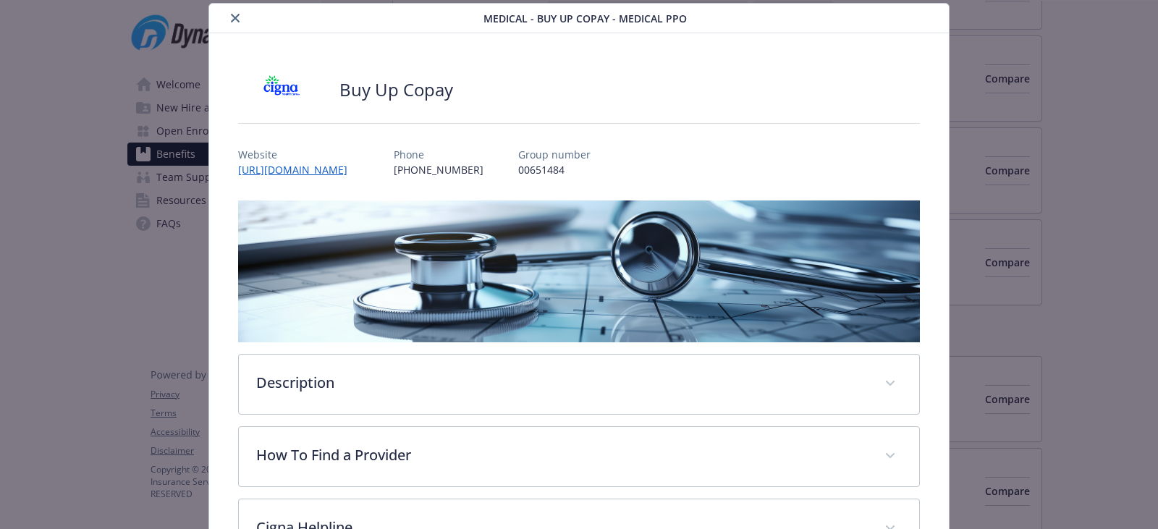
scroll to position [261, 0]
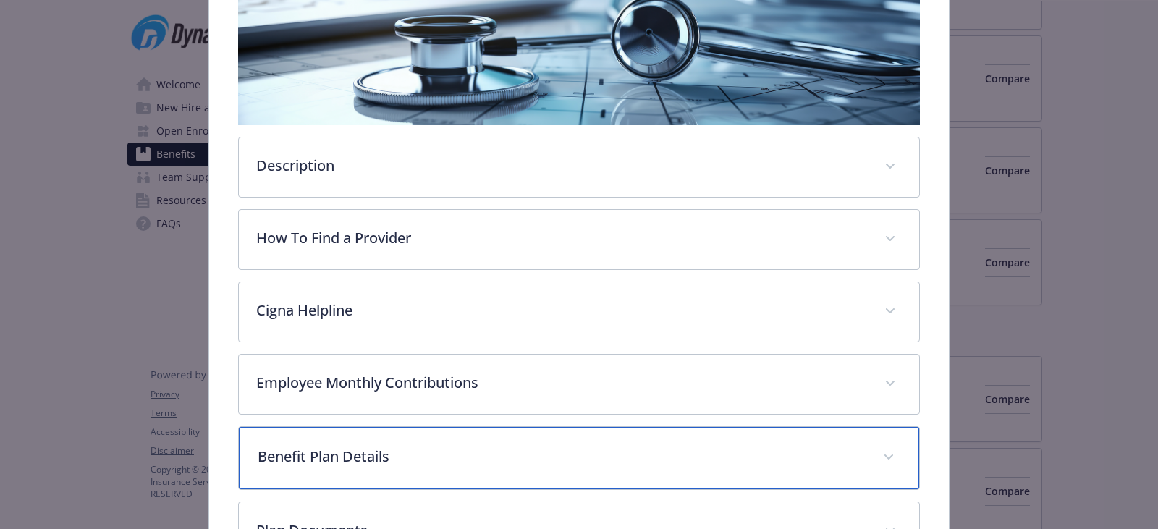
click at [408, 447] on p "Benefit Plan Details" at bounding box center [562, 457] width 608 height 22
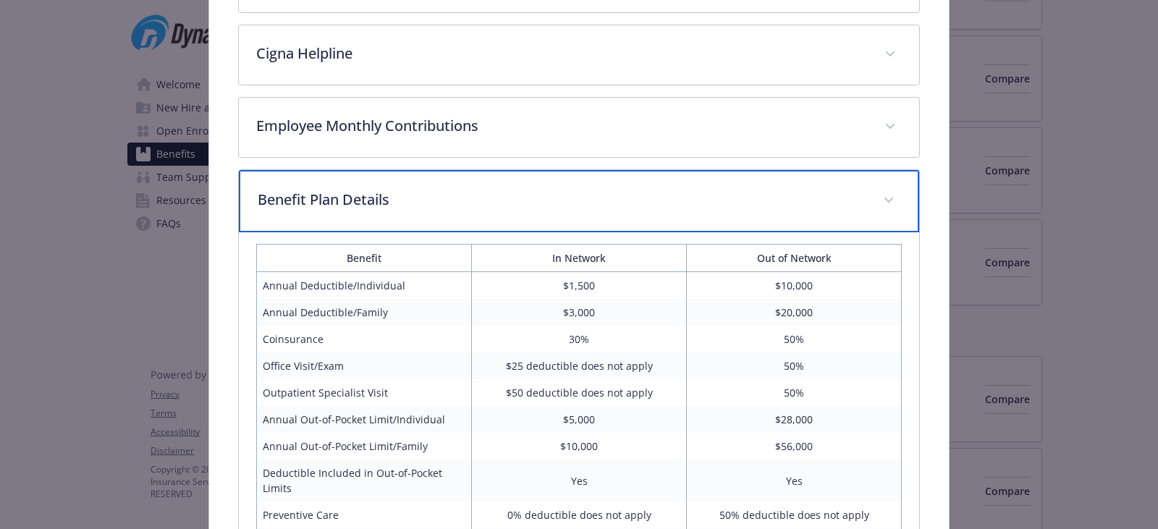
scroll to position [550, 0]
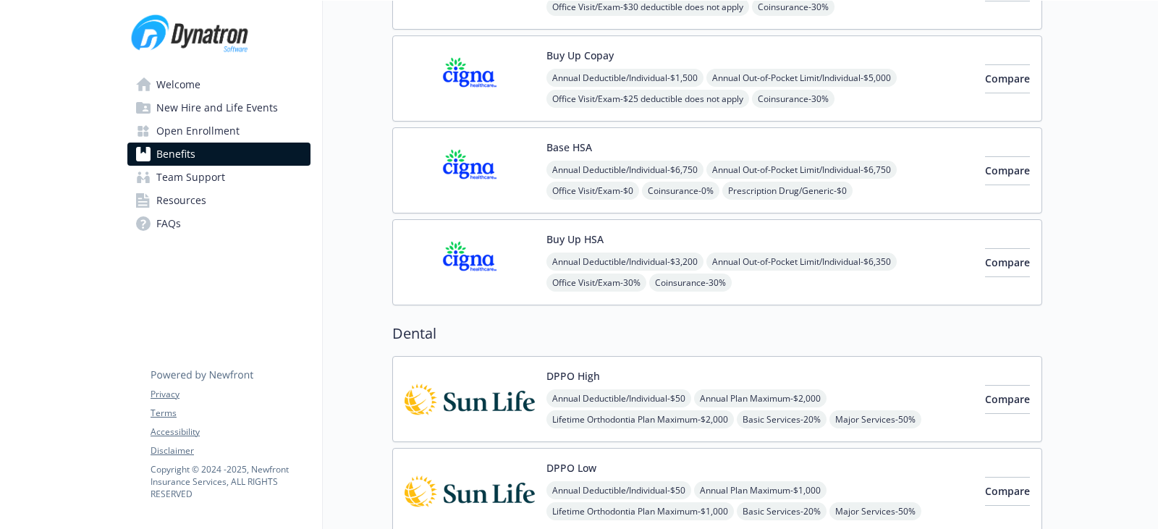
click at [534, 164] on img at bounding box center [470, 171] width 130 height 62
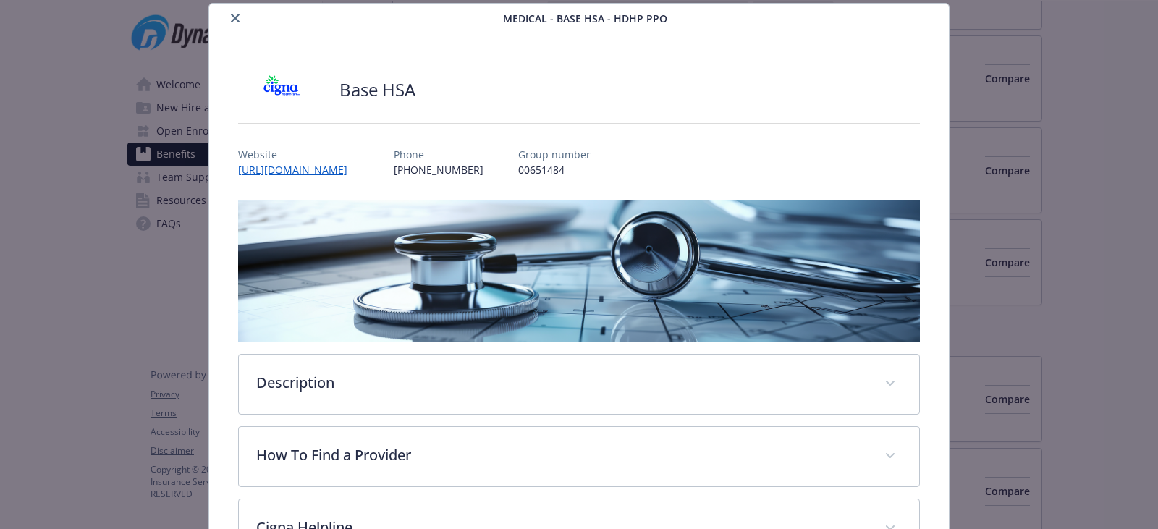
scroll to position [261, 0]
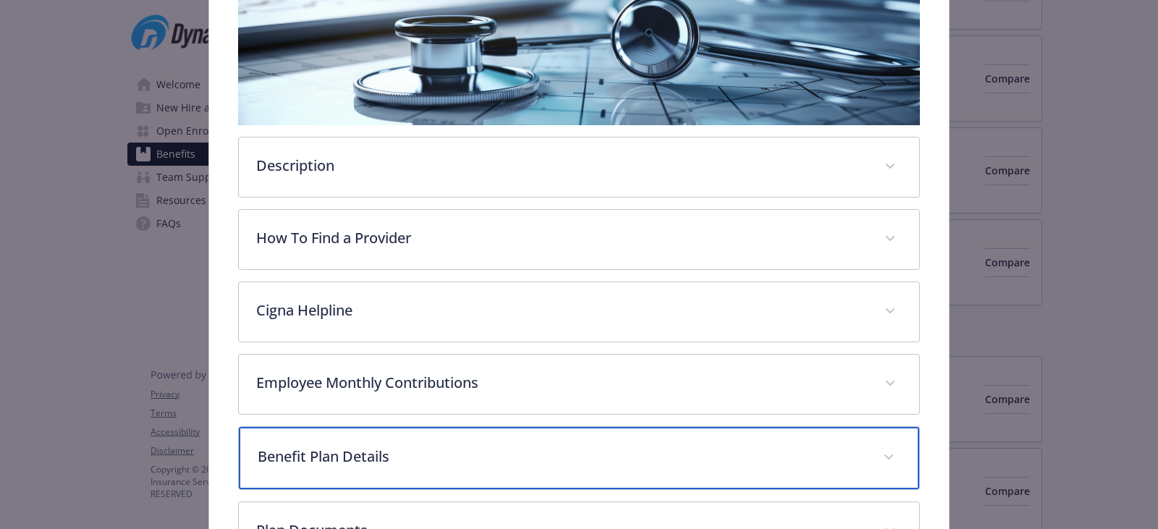
click at [459, 431] on div "Benefit Plan Details" at bounding box center [579, 458] width 680 height 62
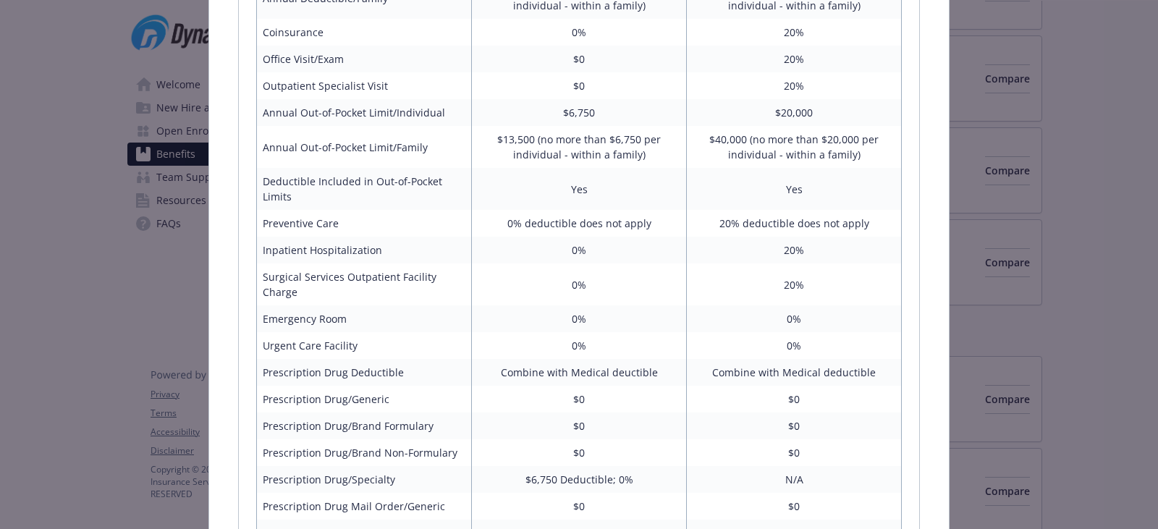
scroll to position [1129, 0]
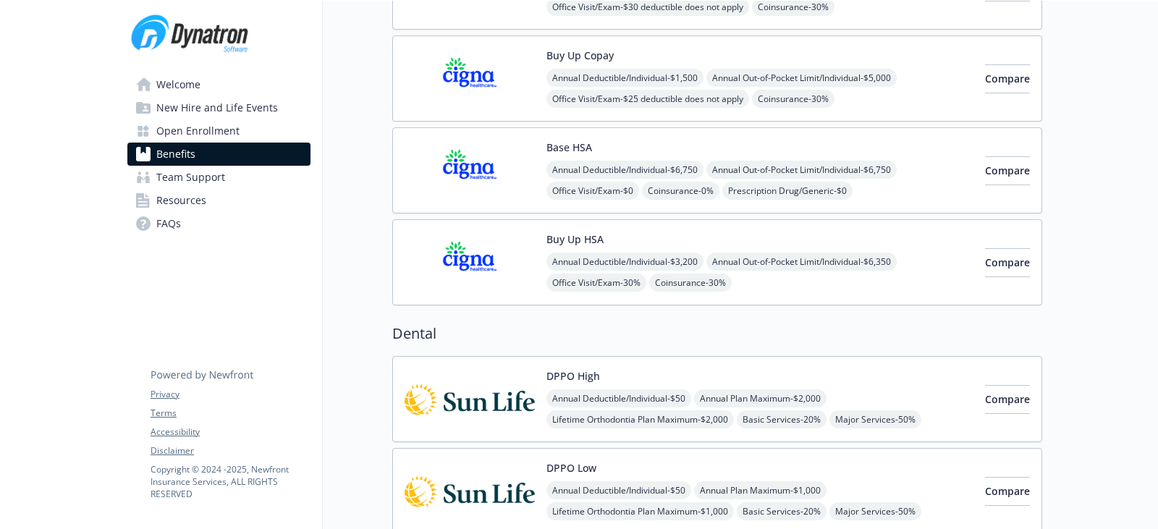
click at [484, 289] on img at bounding box center [470, 263] width 130 height 62
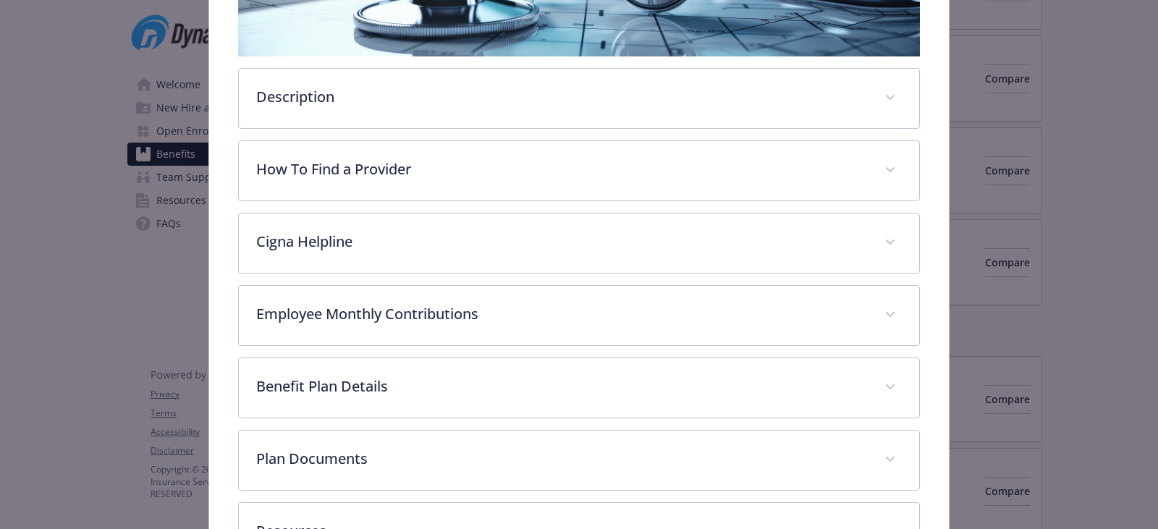
scroll to position [333, 0]
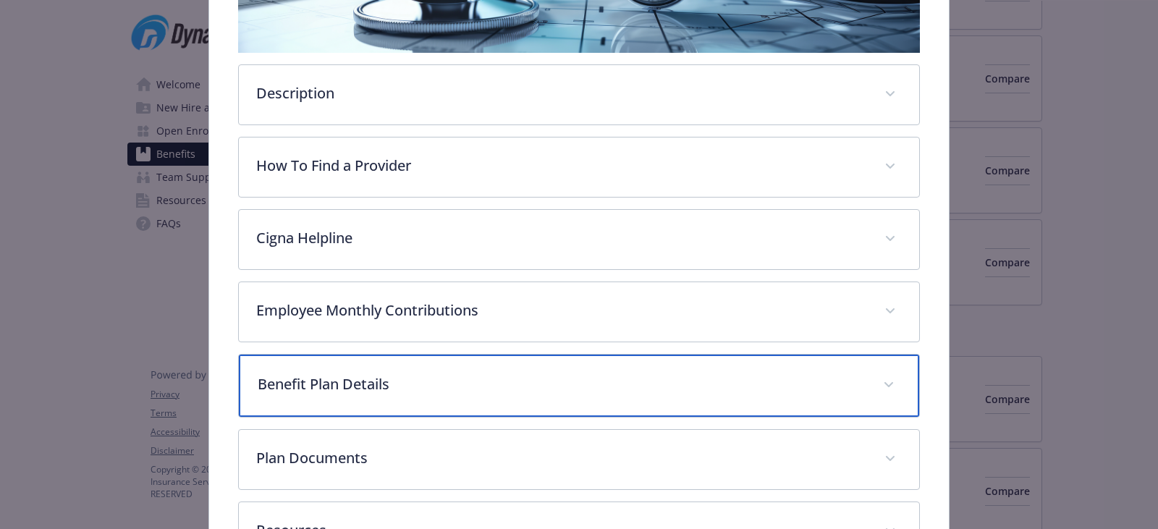
click at [413, 385] on p "Benefit Plan Details" at bounding box center [562, 384] width 608 height 22
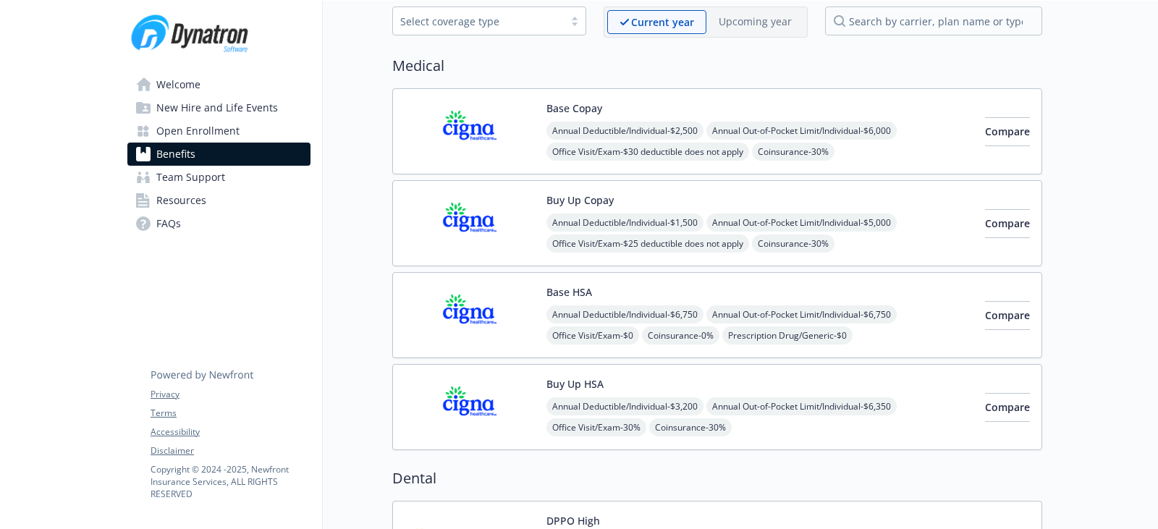
click at [470, 106] on img at bounding box center [470, 132] width 130 height 62
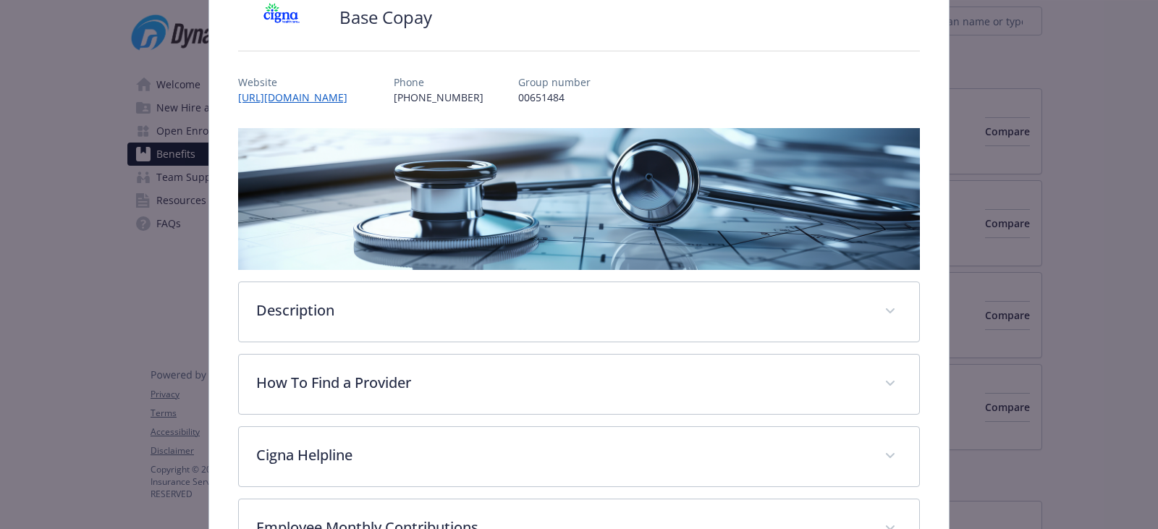
scroll to position [261, 0]
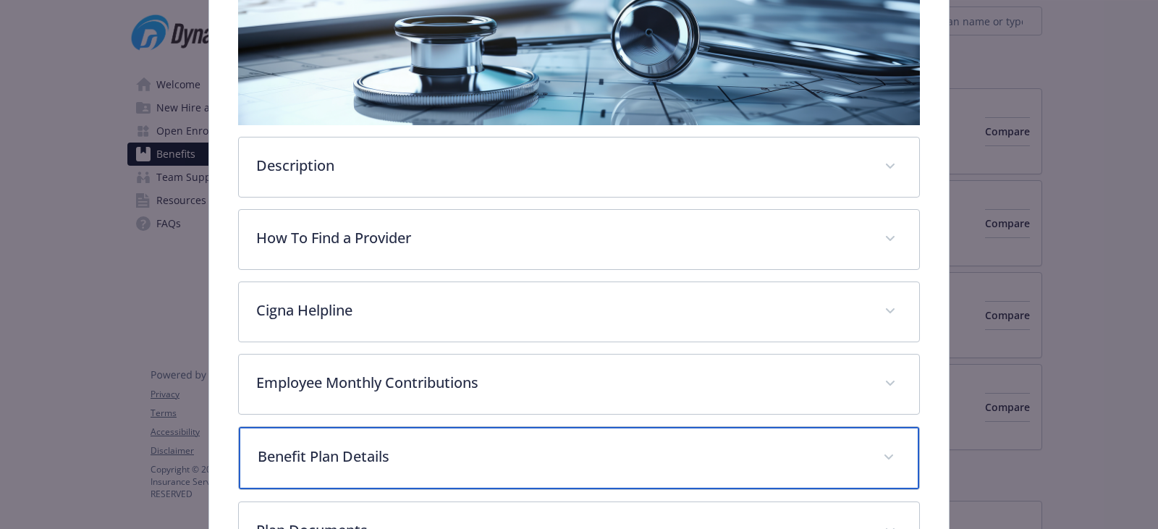
click at [450, 451] on p "Benefit Plan Details" at bounding box center [562, 457] width 608 height 22
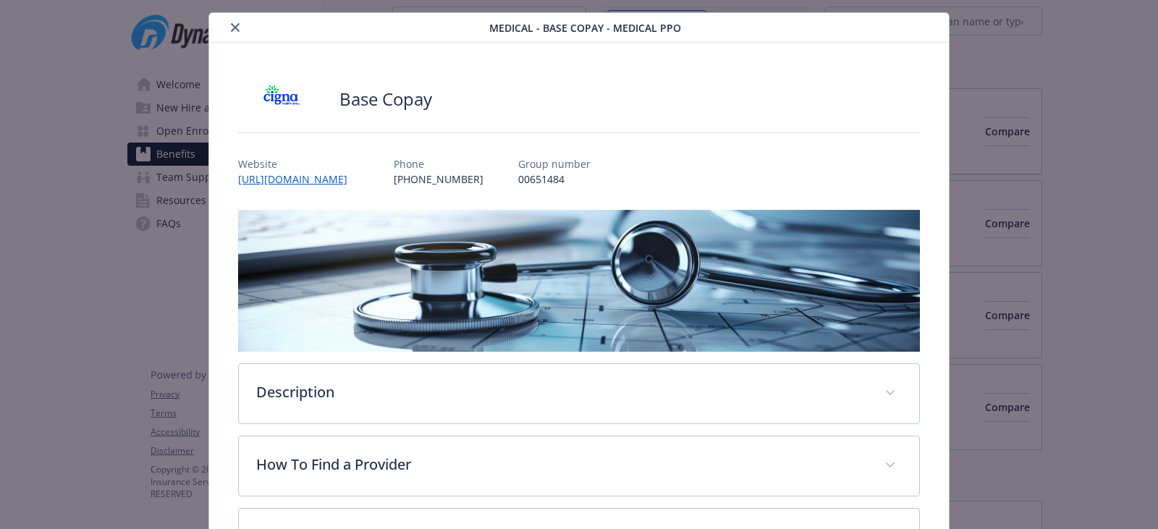
scroll to position [0, 0]
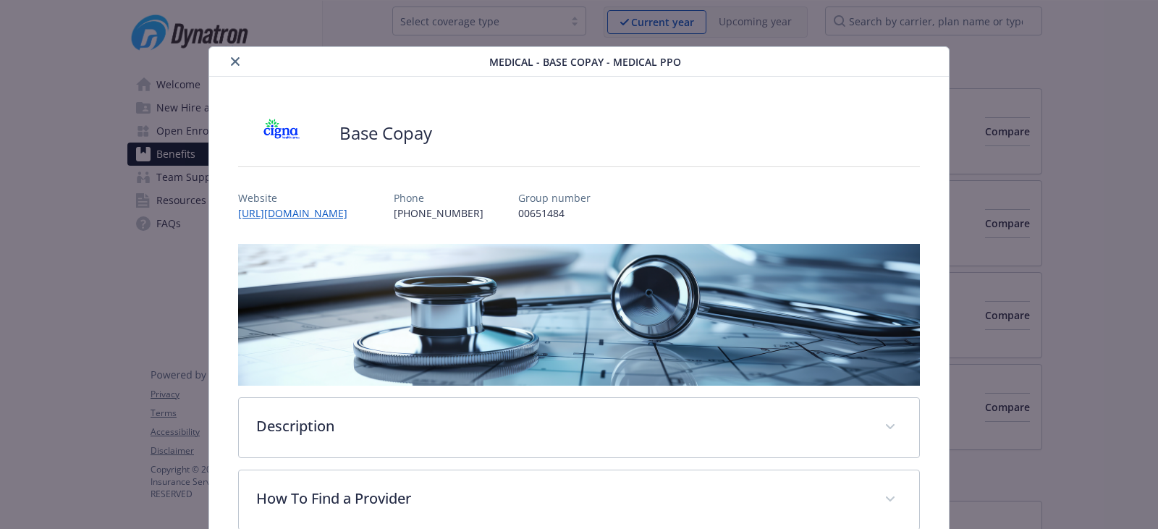
click at [232, 70] on div "Medical - Base Copay - Medical PPO" at bounding box center [579, 62] width 740 height 30
click at [234, 68] on button "close" at bounding box center [235, 61] width 17 height 17
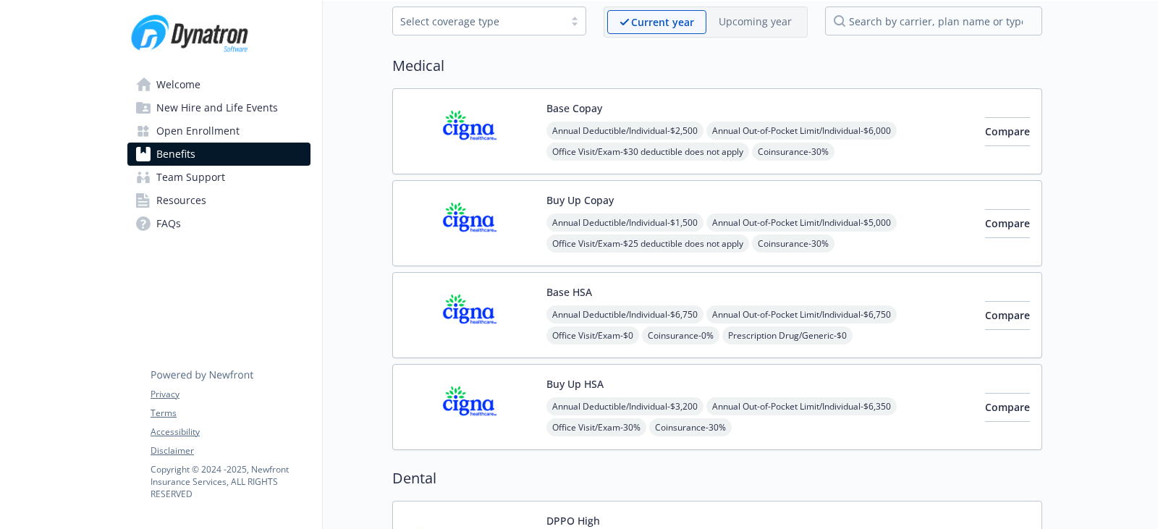
click at [524, 155] on img at bounding box center [470, 132] width 130 height 62
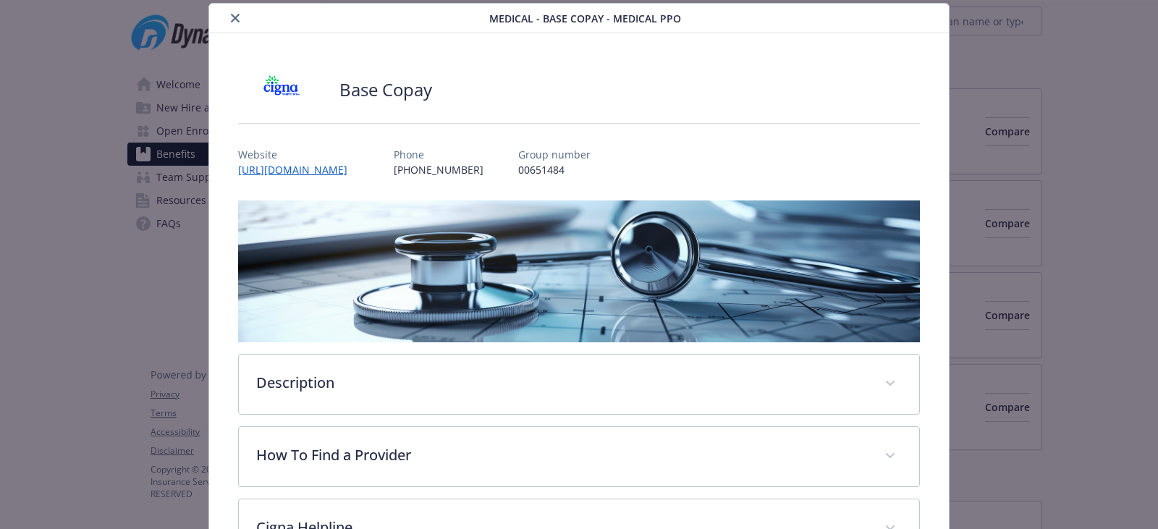
scroll to position [261, 0]
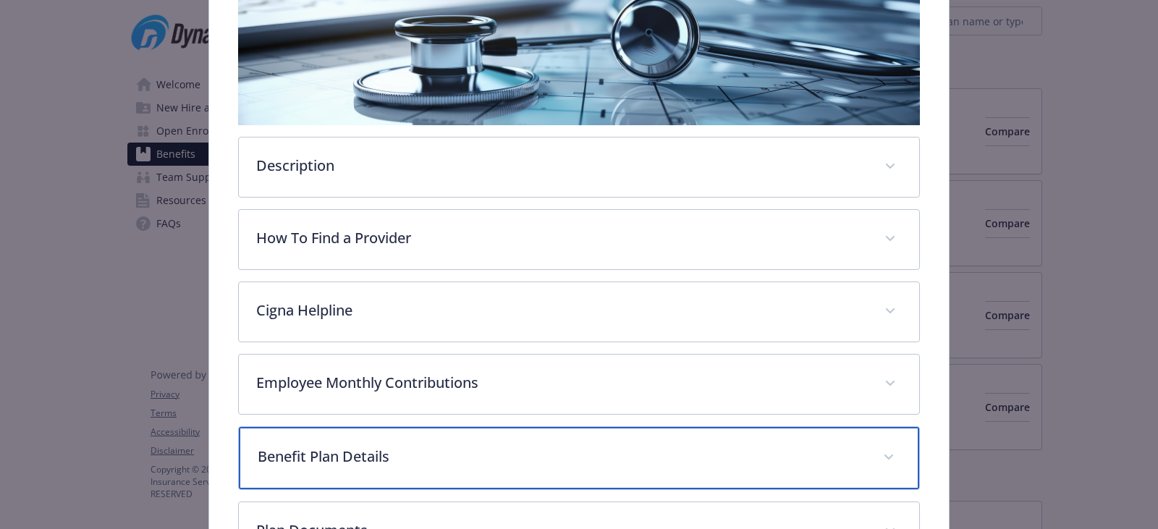
click at [424, 448] on p "Benefit Plan Details" at bounding box center [562, 457] width 608 height 22
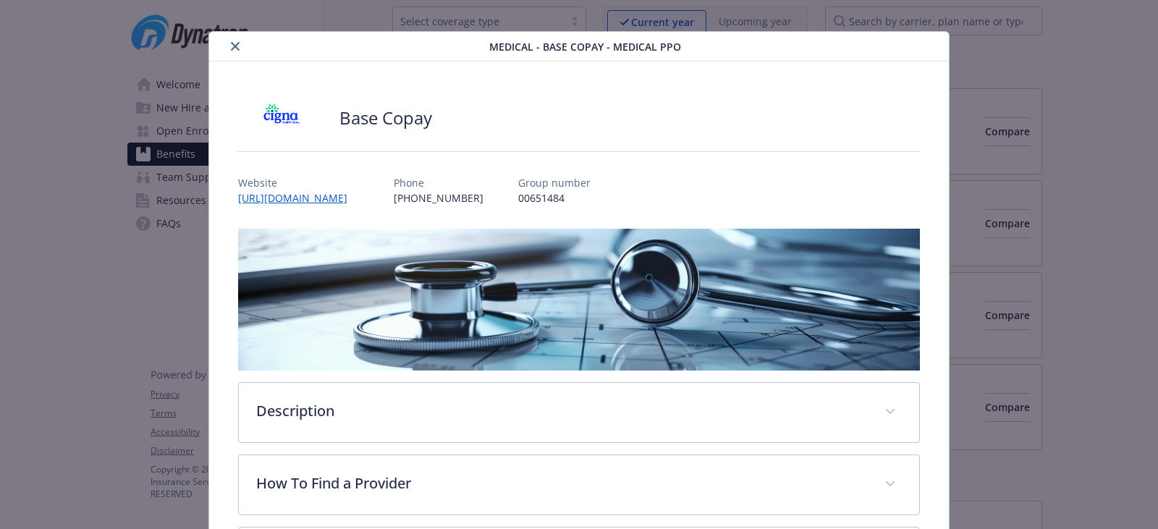
scroll to position [0, 0]
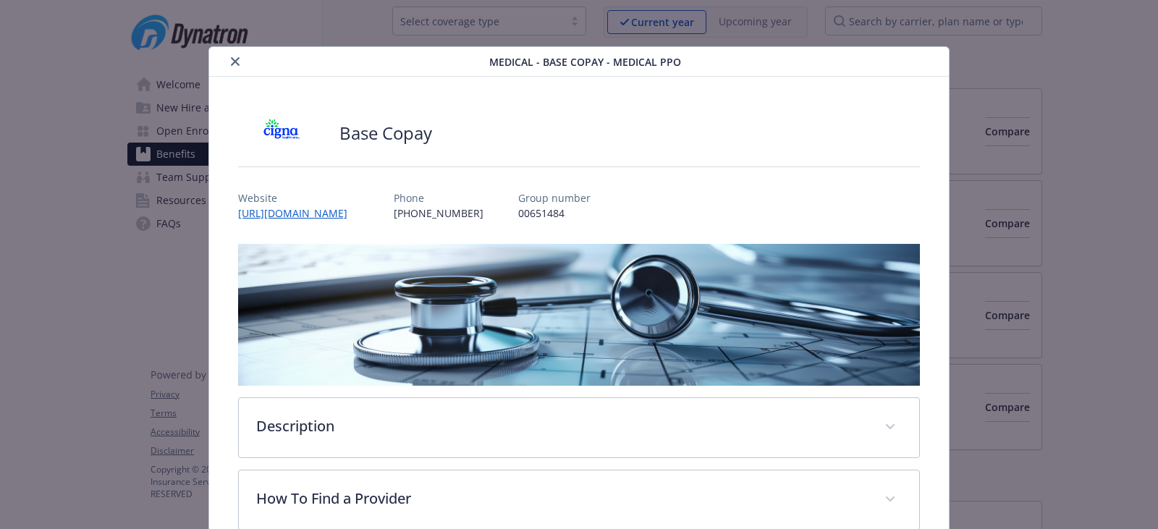
click at [242, 51] on div "Medical - Base Copay - Medical PPO" at bounding box center [579, 62] width 740 height 30
click at [232, 66] on button "close" at bounding box center [235, 61] width 17 height 17
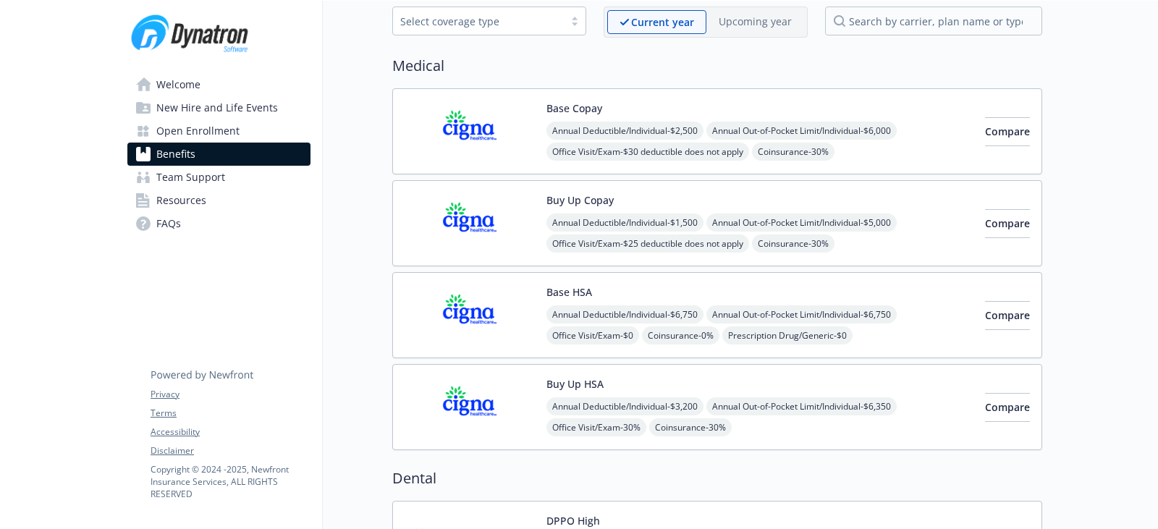
click at [511, 220] on img at bounding box center [470, 224] width 130 height 62
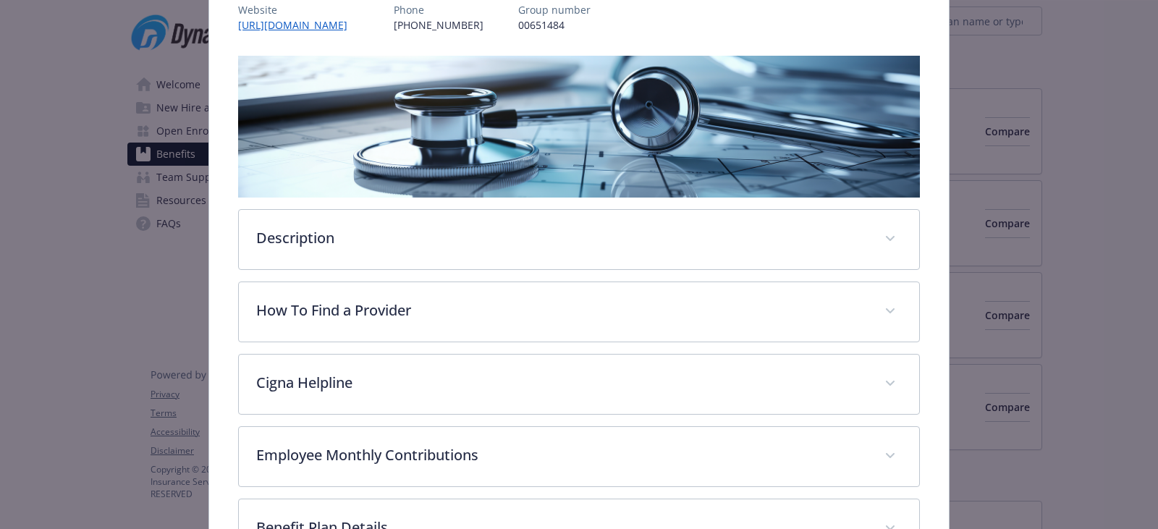
scroll to position [333, 0]
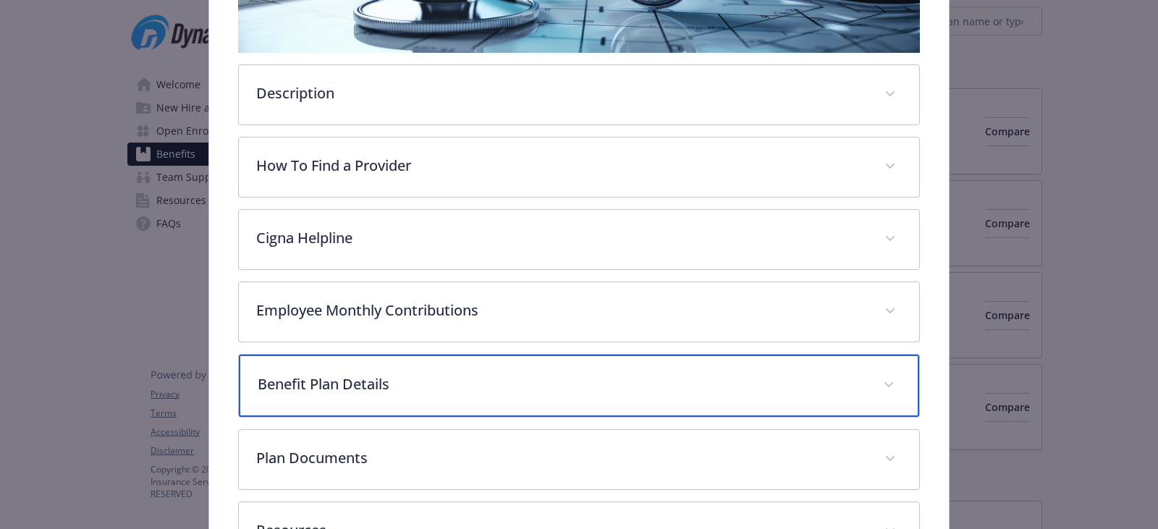
click at [404, 408] on div "Benefit Plan Details" at bounding box center [579, 386] width 680 height 62
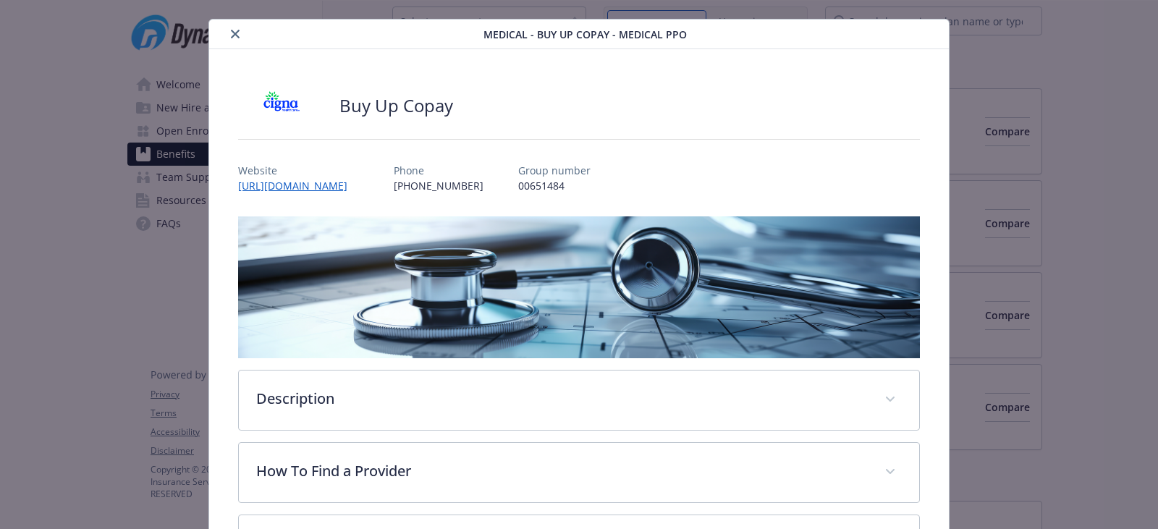
scroll to position [0, 0]
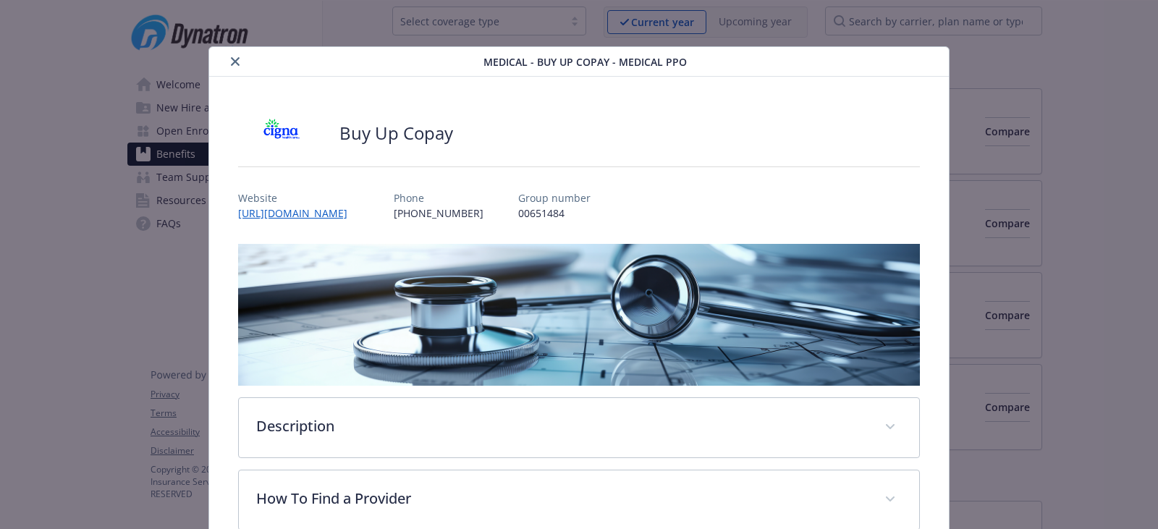
click at [231, 66] on button "close" at bounding box center [235, 61] width 17 height 17
